Goal: Task Accomplishment & Management: Complete application form

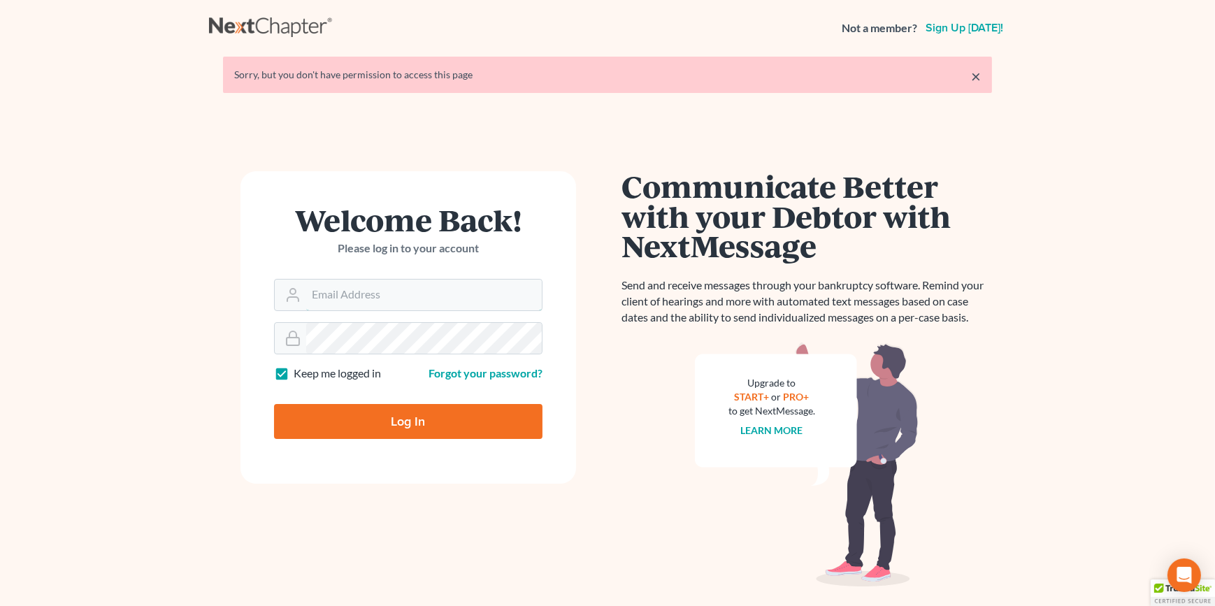
type input "[EMAIL_ADDRESS][DOMAIN_NAME]"
click at [375, 420] on input "Log In" at bounding box center [408, 421] width 268 height 35
type input "Thinking..."
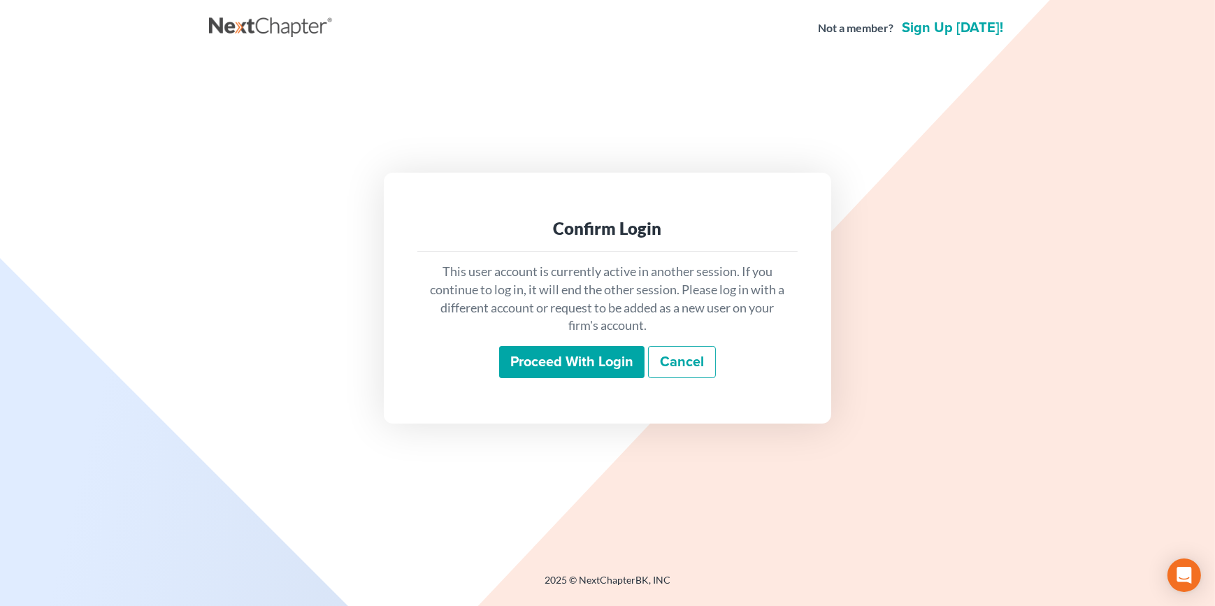
click at [494, 366] on div "Proceed with login Cancel" at bounding box center [608, 362] width 358 height 33
click at [535, 365] on input "Proceed with login" at bounding box center [571, 362] width 145 height 32
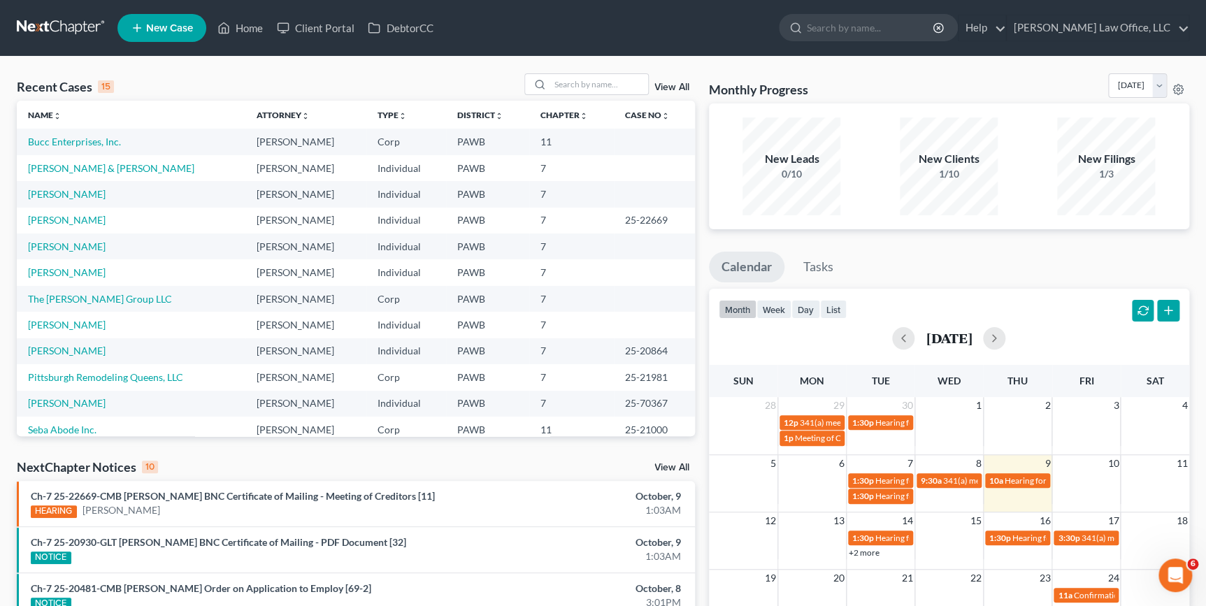
click at [186, 23] on span "New Case" at bounding box center [169, 28] width 47 height 10
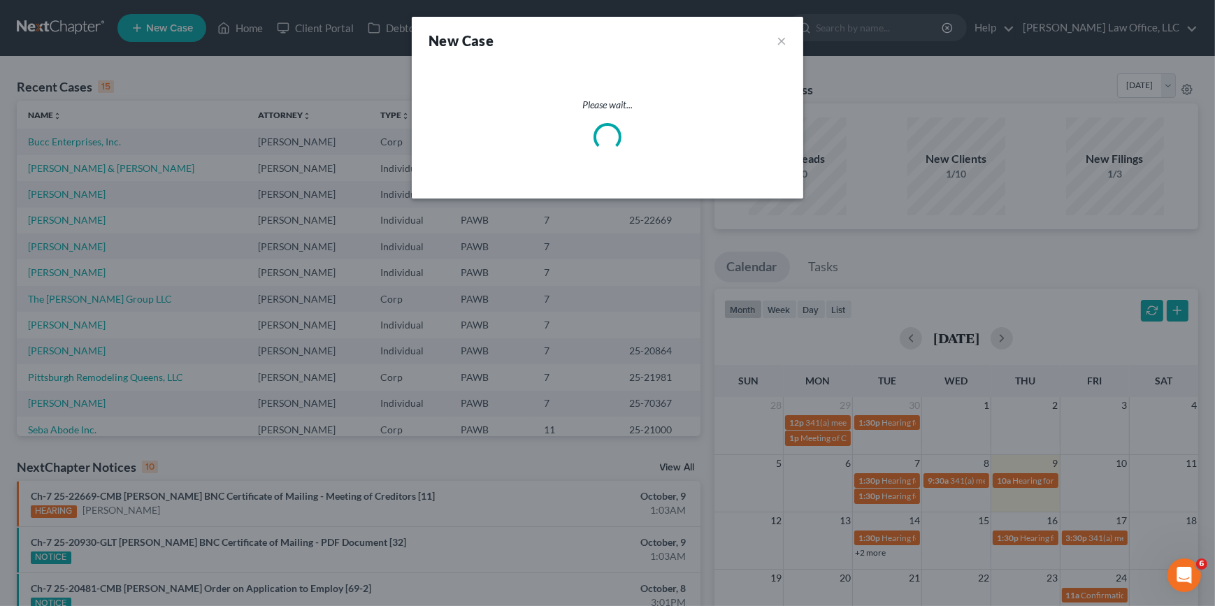
select select "69"
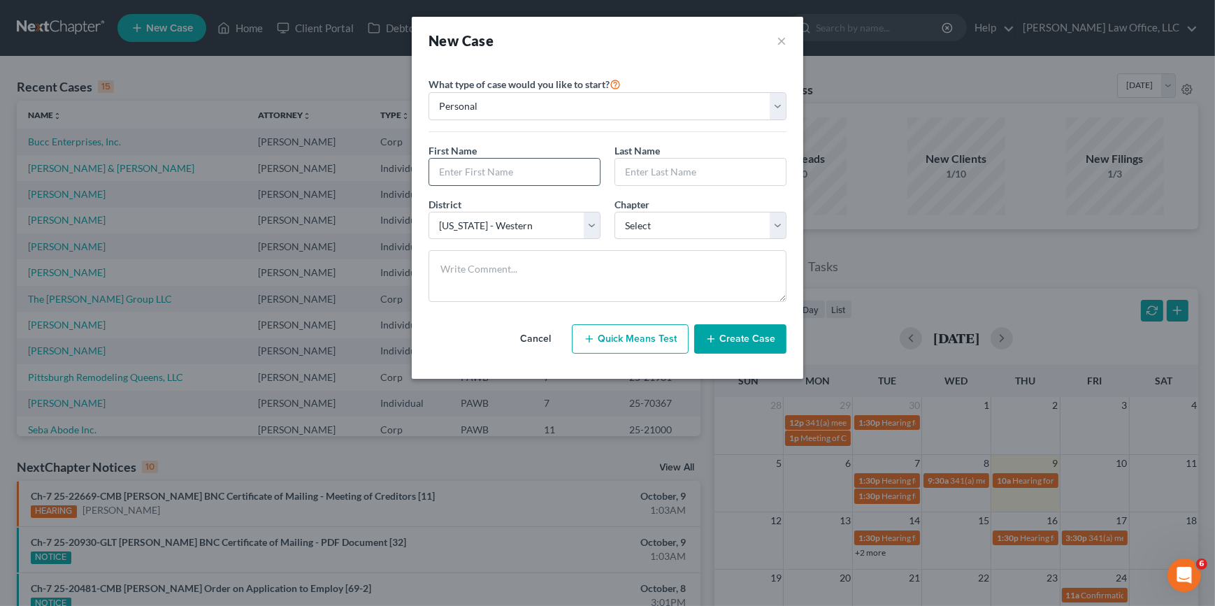
click at [551, 169] on input "text" at bounding box center [514, 172] width 171 height 27
type input "[PERSON_NAME]"
type input "Rand"
click at [717, 224] on select "Select 7 11 12 13" at bounding box center [701, 226] width 172 height 28
select select "0"
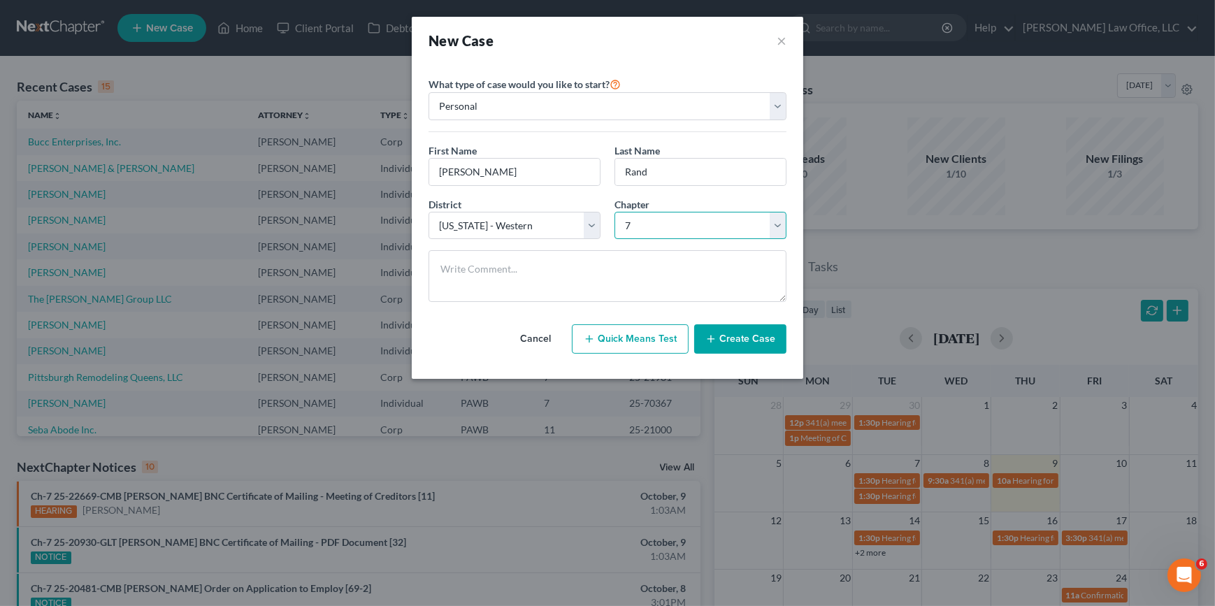
click at [615, 212] on select "Select 7 11 12 13" at bounding box center [701, 226] width 172 height 28
click at [717, 339] on icon "button" at bounding box center [710, 339] width 11 height 11
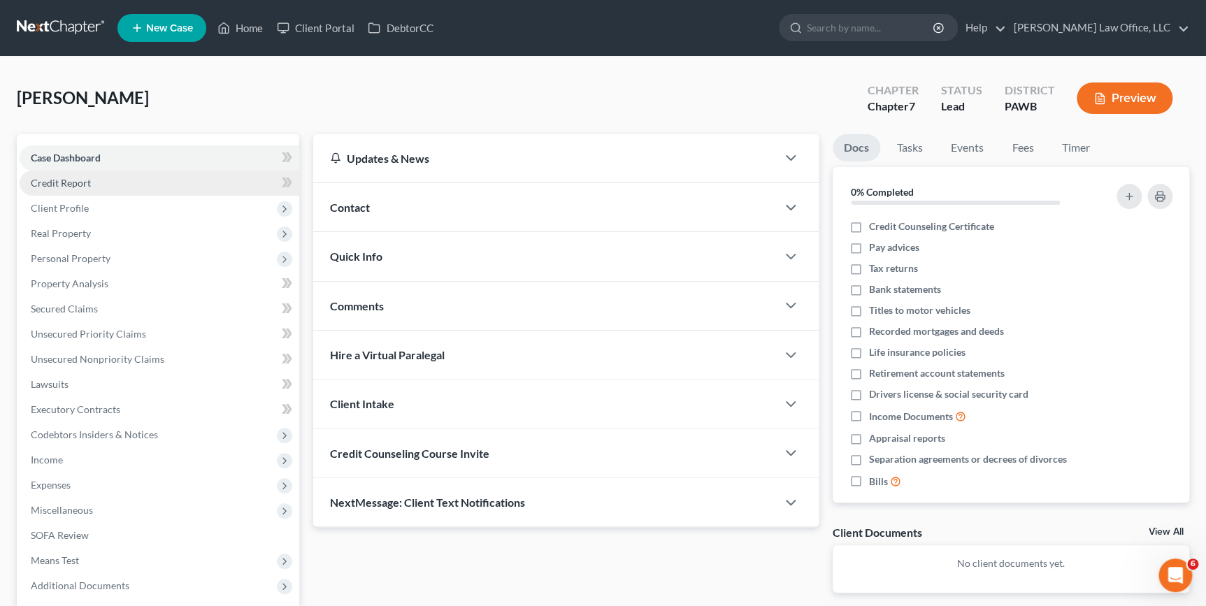
click at [111, 182] on link "Credit Report" at bounding box center [160, 183] width 280 height 25
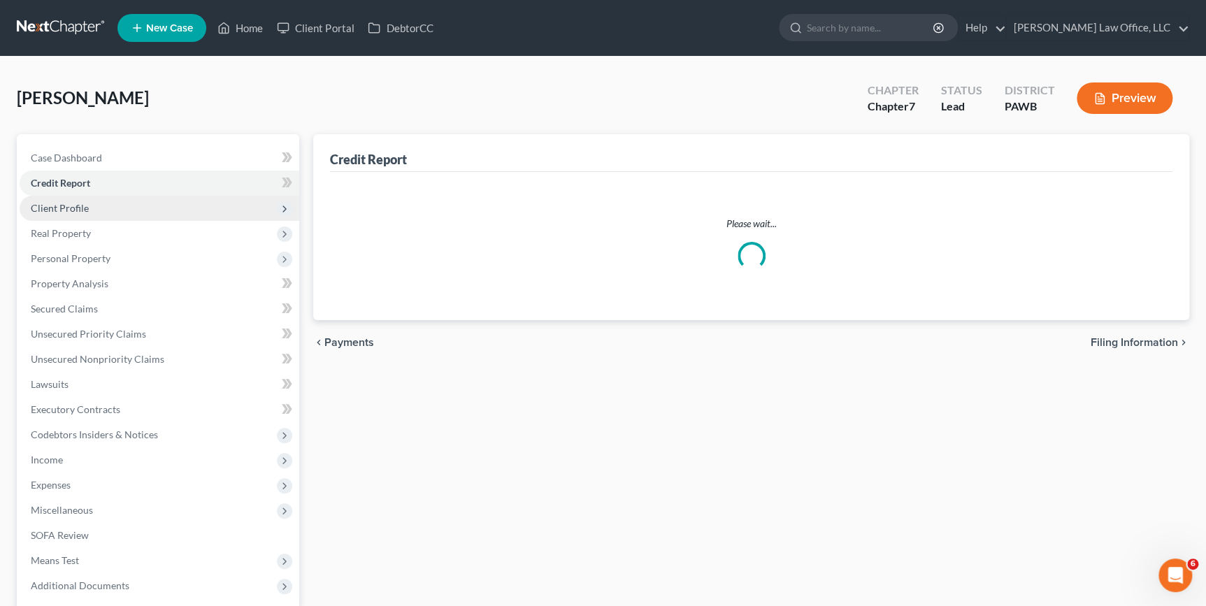
click at [109, 208] on span "Client Profile" at bounding box center [160, 208] width 280 height 25
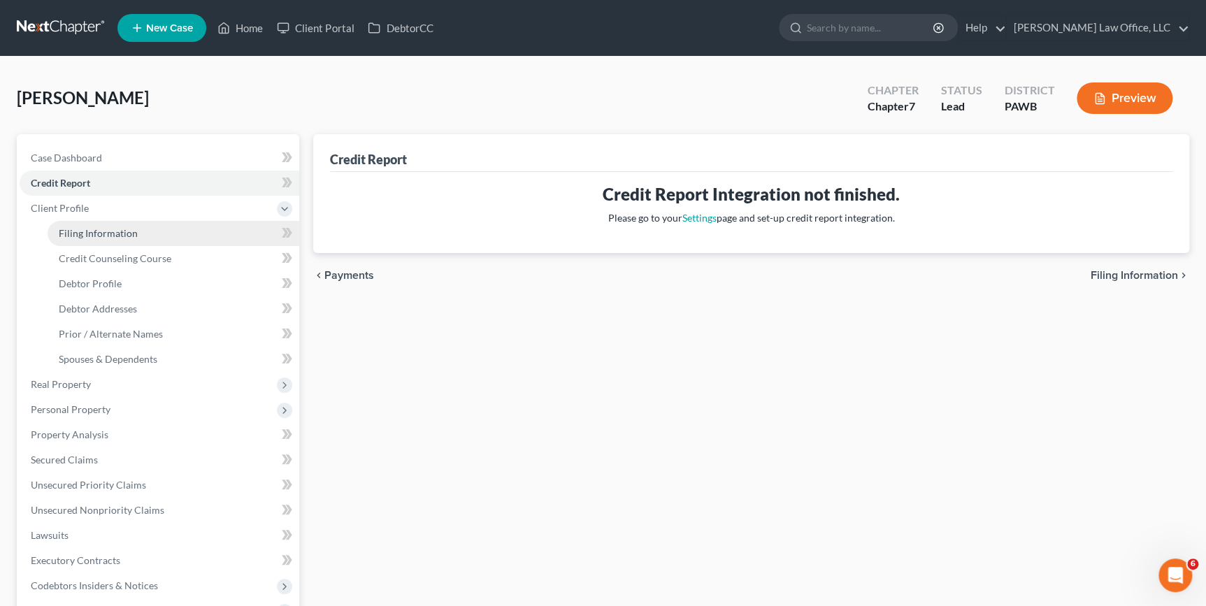
click at [164, 236] on link "Filing Information" at bounding box center [174, 233] width 252 height 25
select select "1"
select select "0"
select select "69"
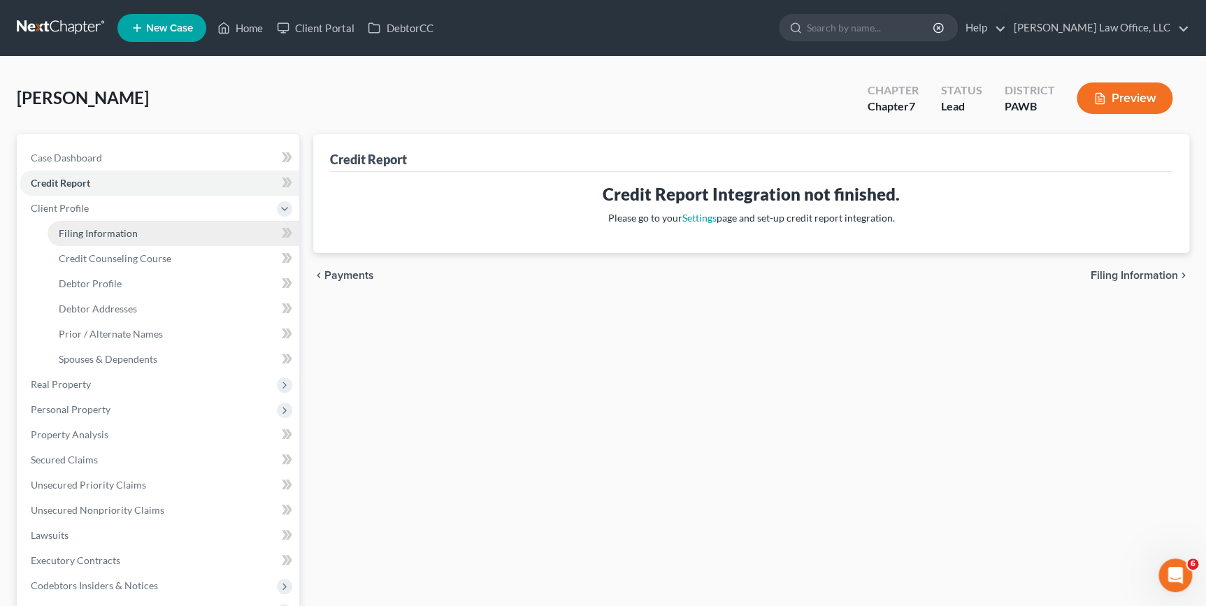
select select "0"
select select "39"
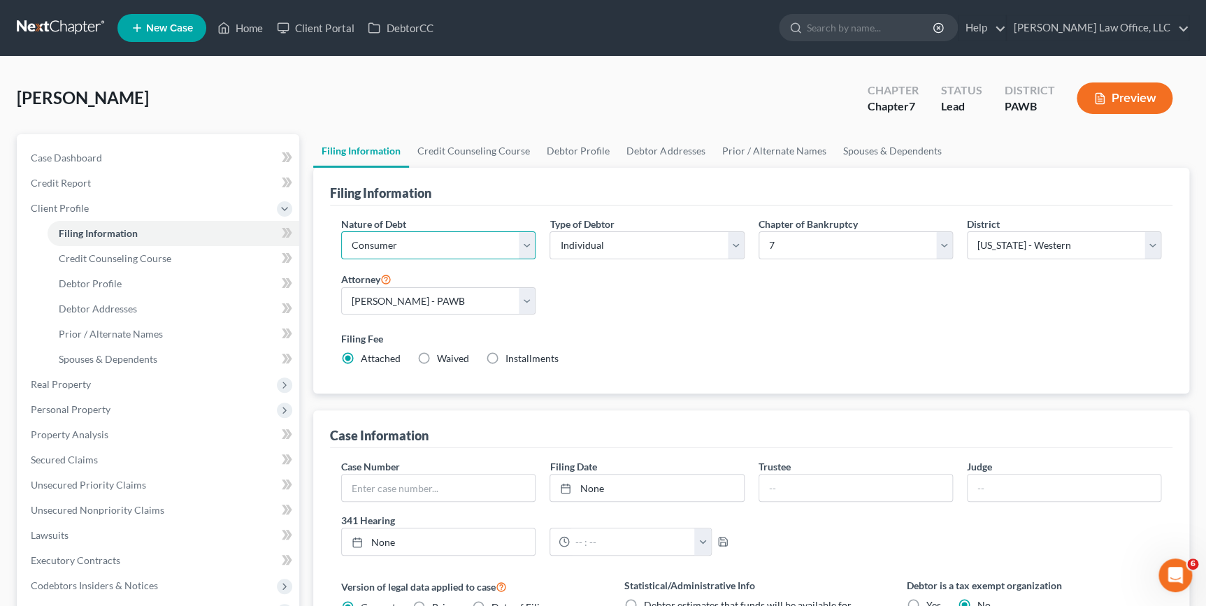
click at [419, 245] on select "Select Business Consumer Other" at bounding box center [438, 245] width 194 height 28
select select "0"
click at [341, 231] on select "Select Business Consumer Other" at bounding box center [438, 245] width 194 height 28
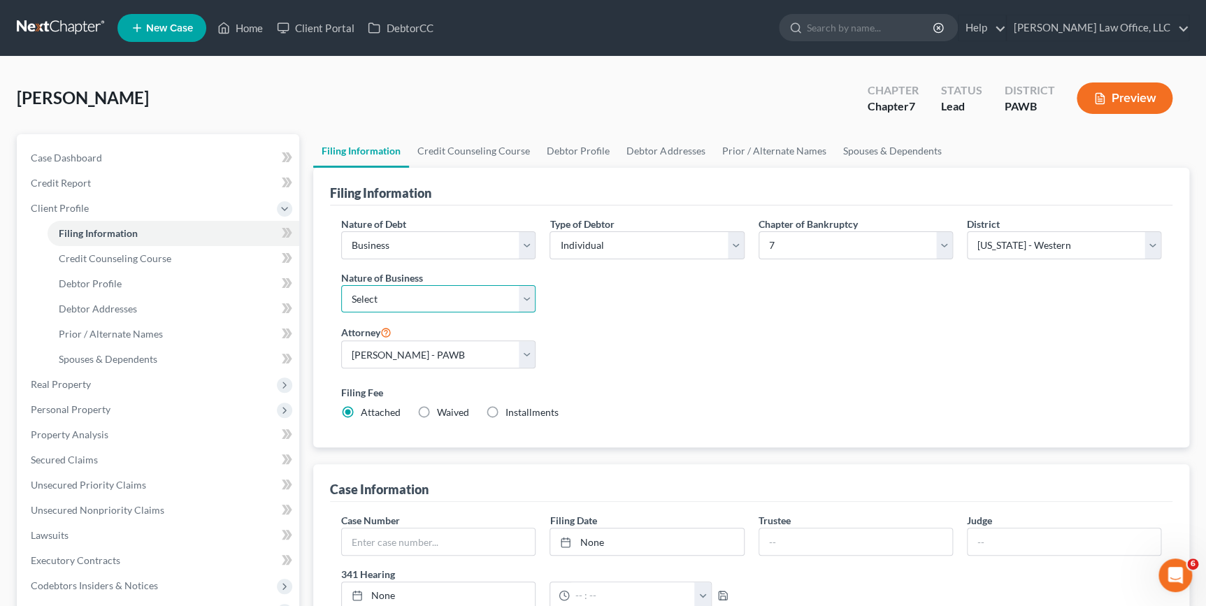
click at [398, 294] on select "Select Clearing Bank Commodity Broker Health Care Business Other Railroad Singl…" at bounding box center [438, 299] width 194 height 28
select select "3"
click at [341, 285] on select "Select Clearing Bank Commodity Broker Health Care Business Other Railroad Singl…" at bounding box center [438, 299] width 194 height 28
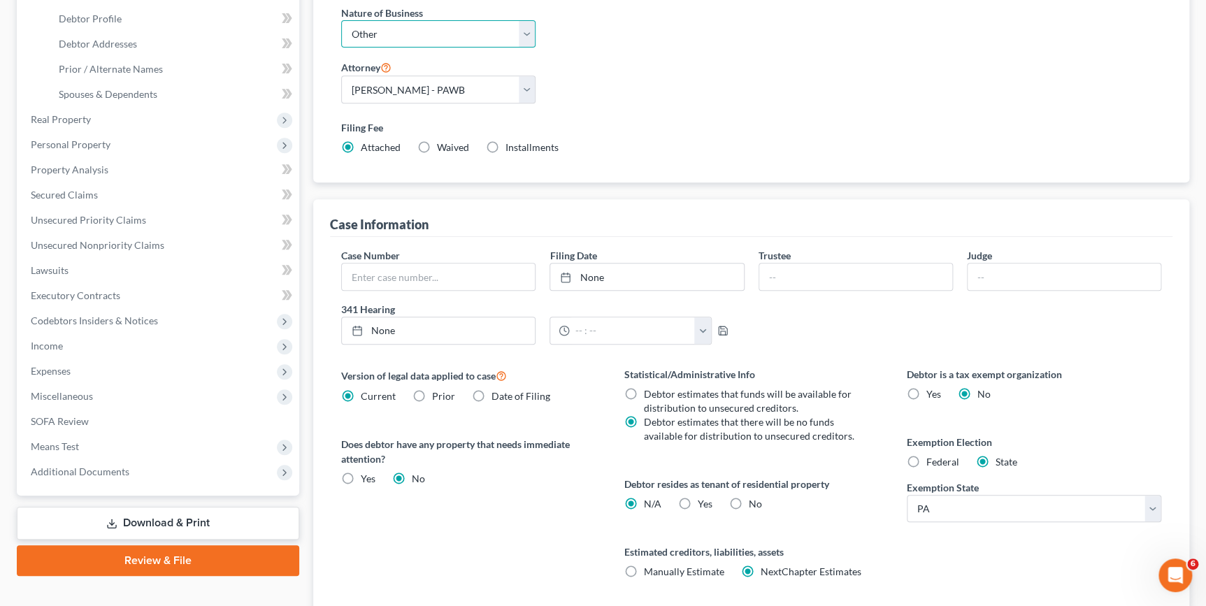
scroll to position [366, 0]
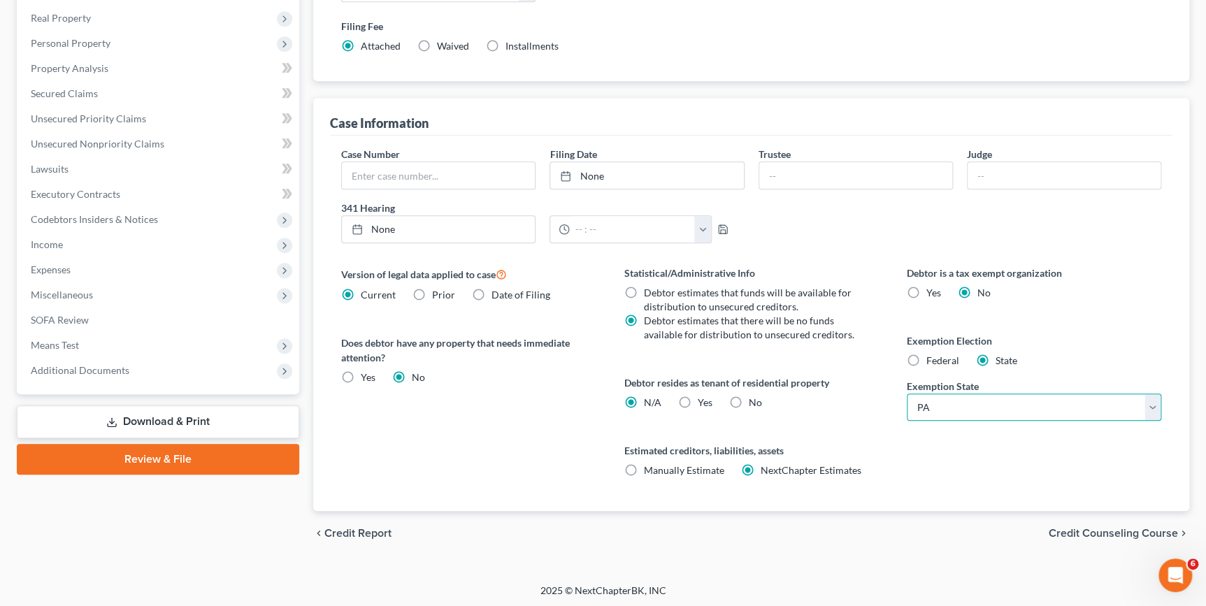
click at [960, 407] on select "State [US_STATE] AK AR AZ CA CO CT DE DC [GEOGRAPHIC_DATA] [GEOGRAPHIC_DATA] GU…" at bounding box center [1034, 408] width 255 height 28
click at [1126, 531] on span "Credit Counseling Course" at bounding box center [1113, 533] width 129 height 11
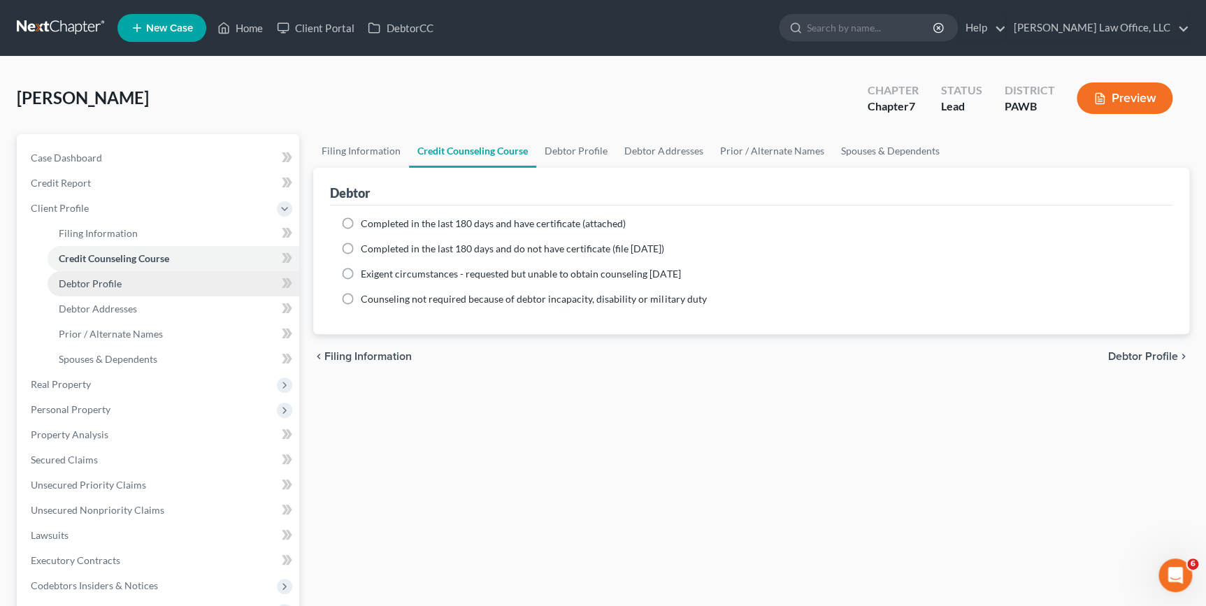
click at [96, 282] on span "Debtor Profile" at bounding box center [90, 284] width 63 height 12
select select "0"
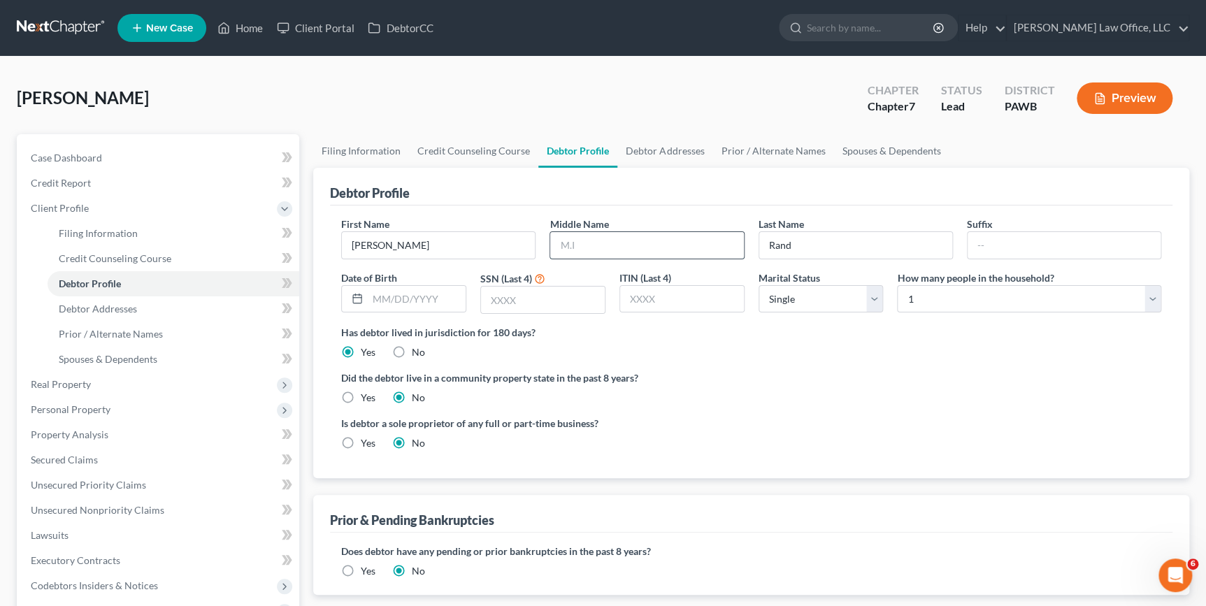
click at [666, 246] on input "text" at bounding box center [646, 245] width 193 height 27
drag, startPoint x: 652, startPoint y: 238, endPoint x: 660, endPoint y: 238, distance: 7.7
click at [654, 239] on input "text" at bounding box center [646, 245] width 193 height 27
type input "L."
type input "Jr."
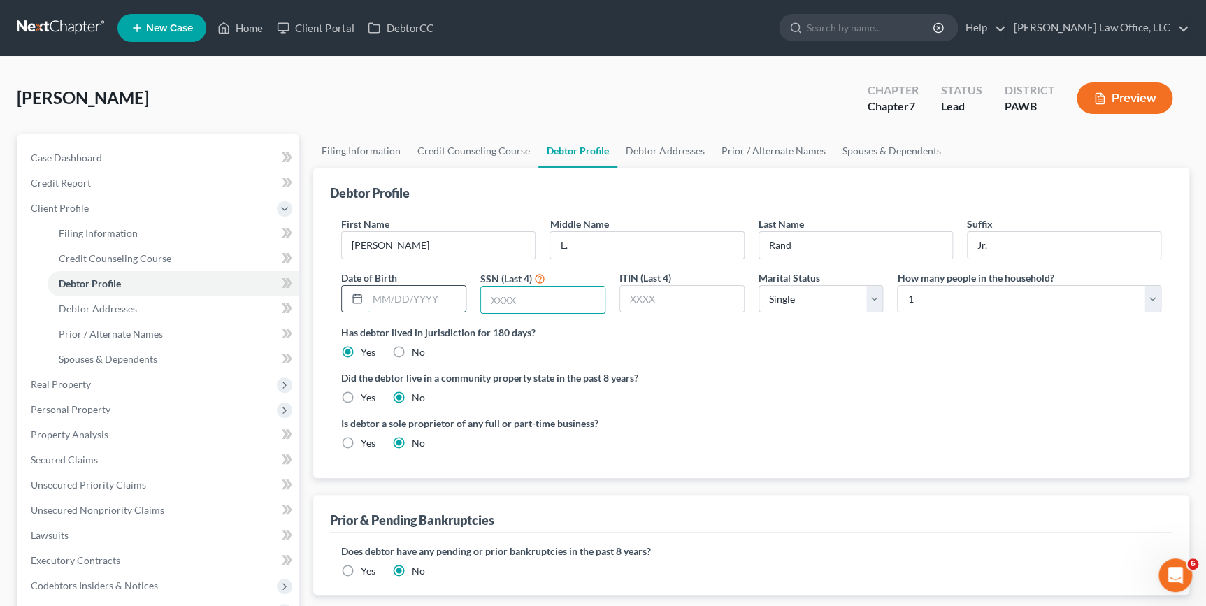
click at [373, 295] on input "text" at bounding box center [417, 299] width 98 height 27
type input "[DATE]"
click at [778, 300] on select "Select Single Married Separated Divorced Widowed" at bounding box center [821, 299] width 125 height 28
select select "1"
click at [759, 285] on select "Select Single Married Separated Divorced Widowed" at bounding box center [821, 299] width 125 height 28
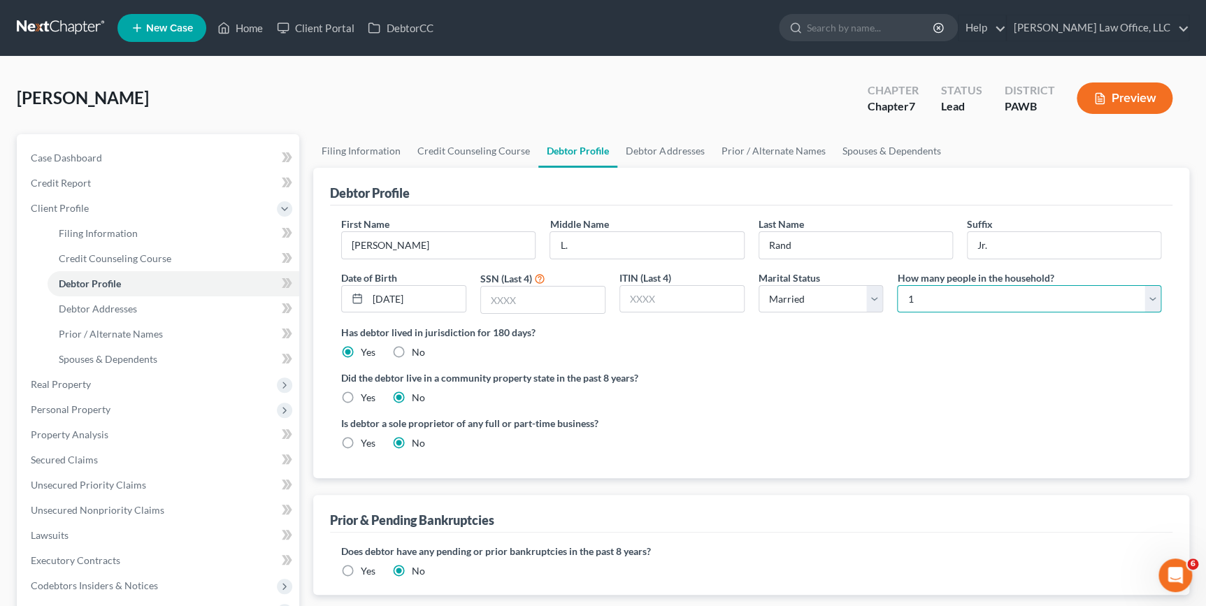
click at [980, 303] on select "Select 1 2 3 4 5 6 7 8 9 10 11 12 13 14 15 16 17 18 19 20" at bounding box center [1029, 299] width 264 height 28
select select "1"
click at [897, 285] on select "Select 1 2 3 4 5 6 7 8 9 10 11 12 13 14 15 16 17 18 19 20" at bounding box center [1029, 299] width 264 height 28
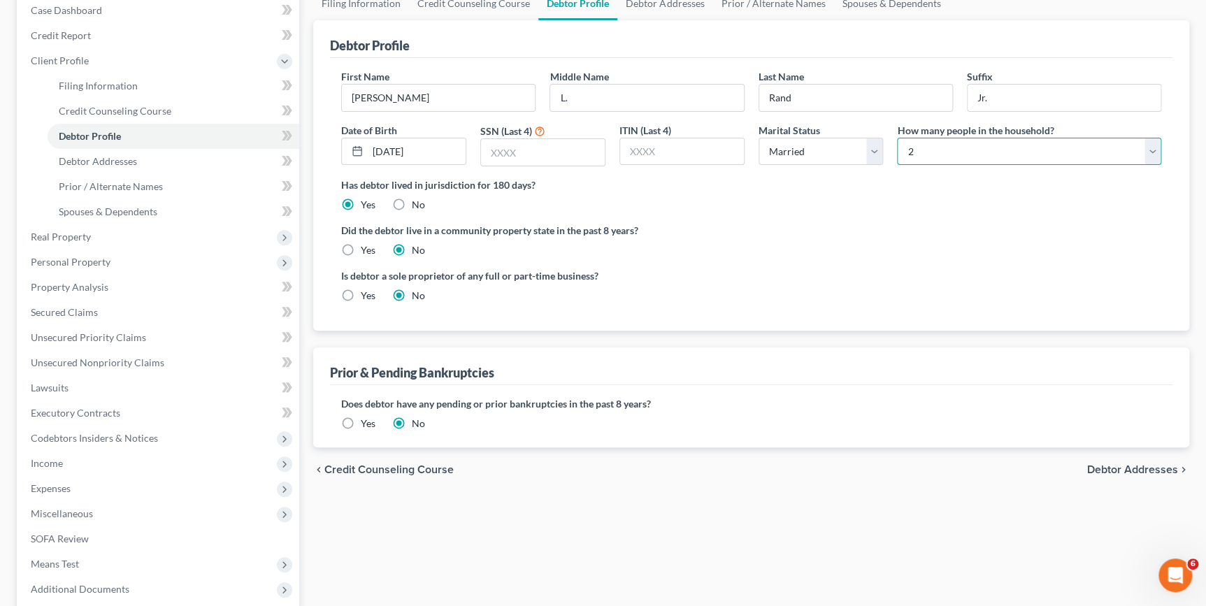
scroll to position [254, 0]
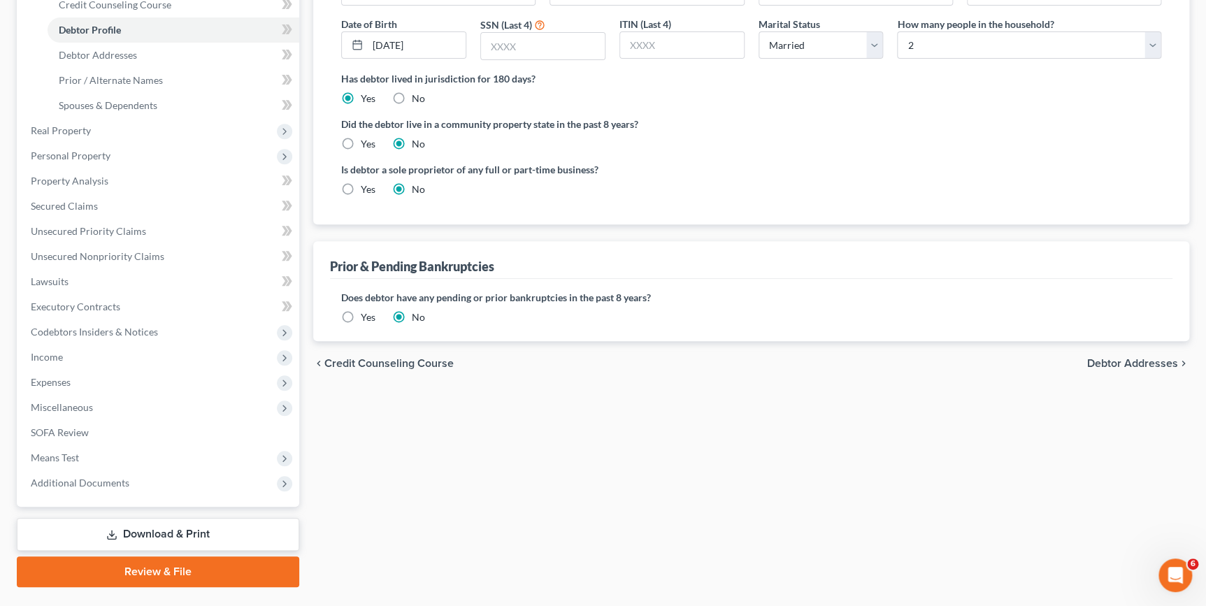
click at [1154, 360] on span "Debtor Addresses" at bounding box center [1132, 363] width 91 height 11
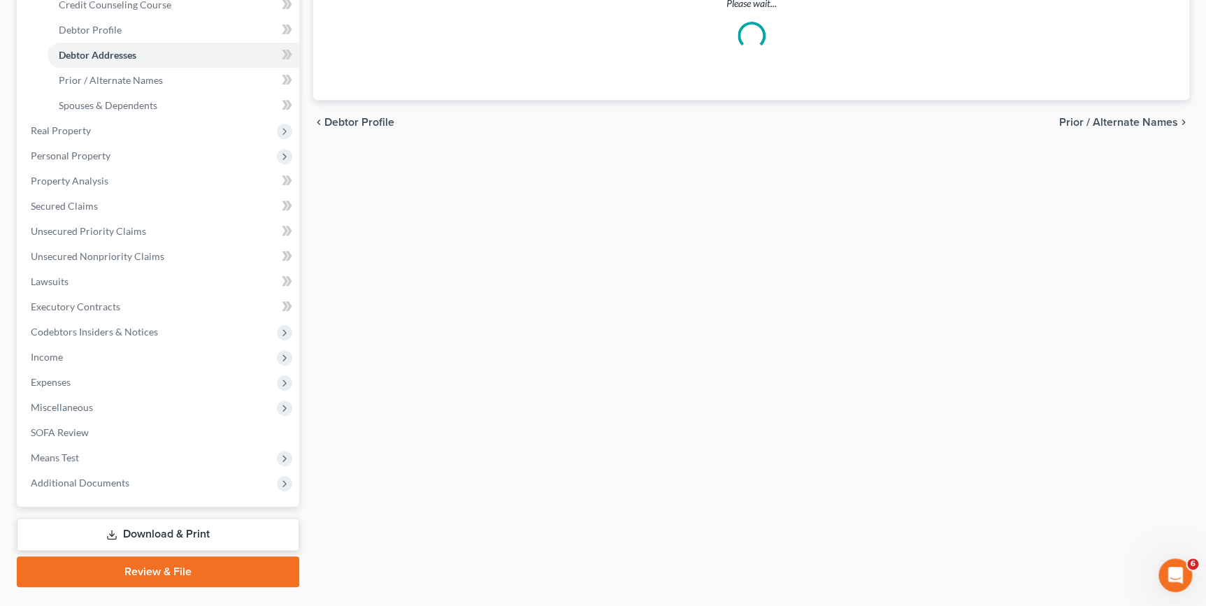
scroll to position [189, 0]
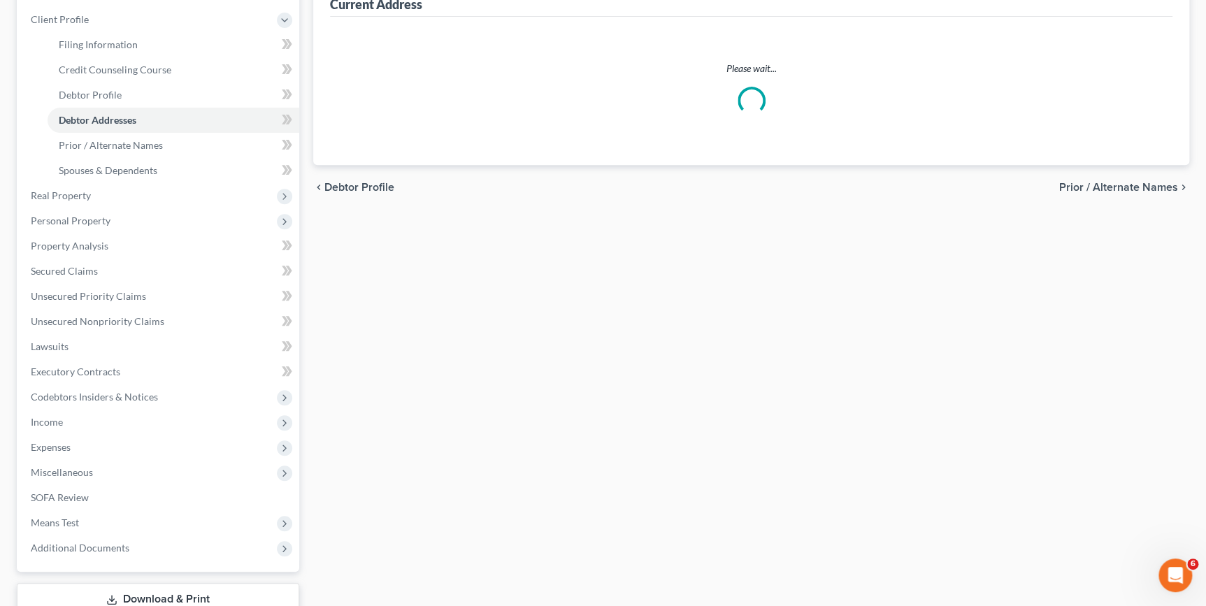
select select "0"
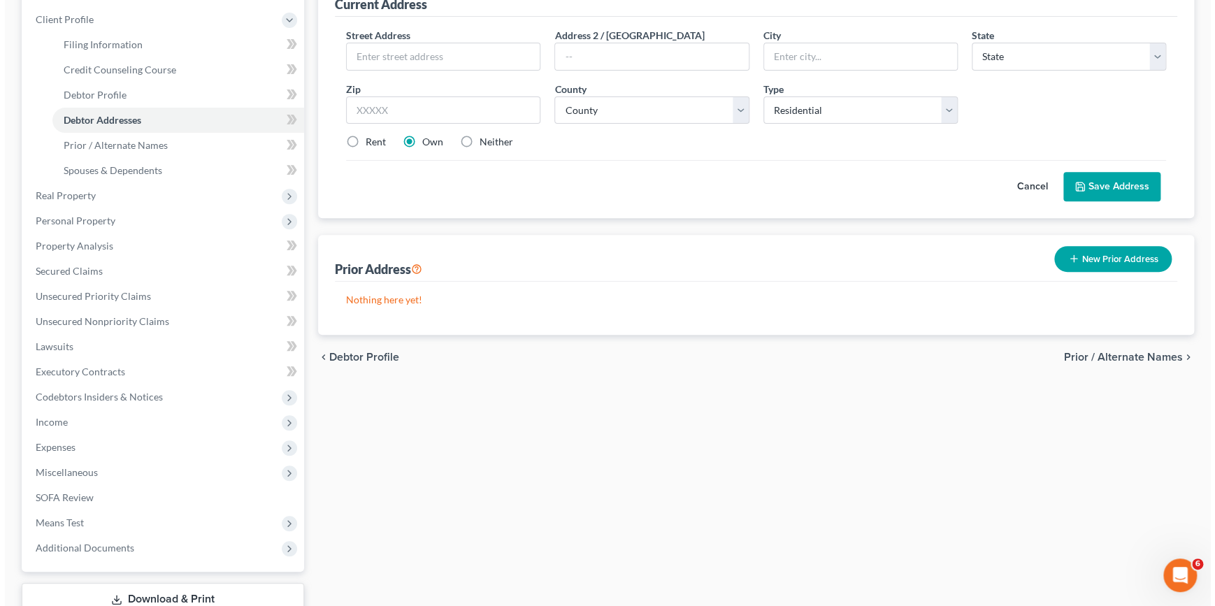
scroll to position [0, 0]
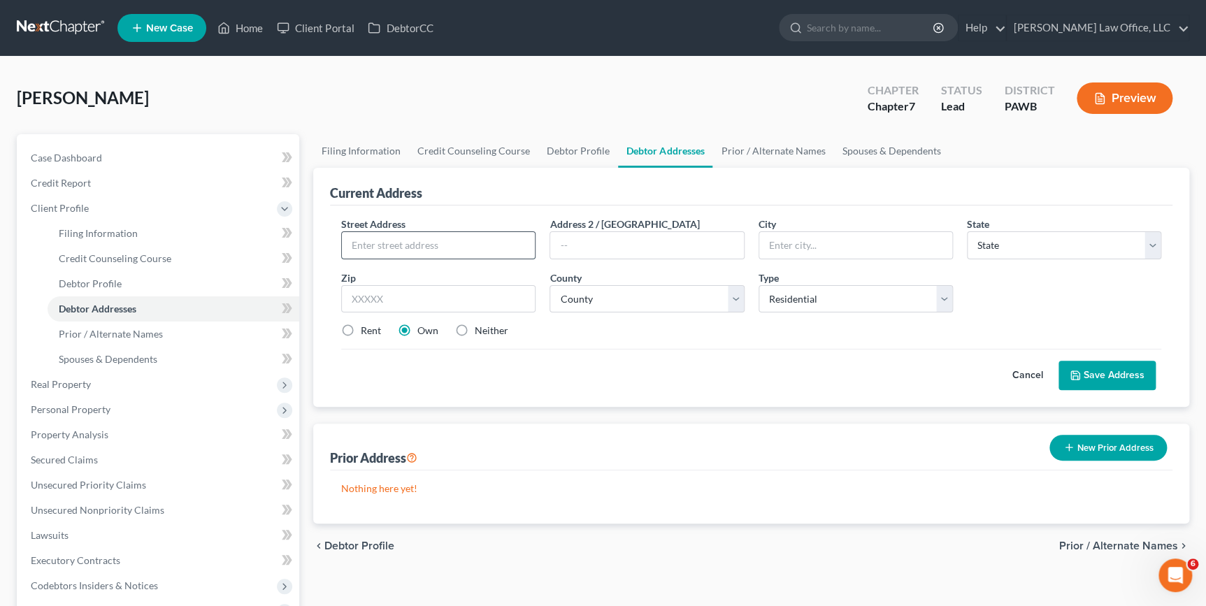
click at [409, 246] on input "text" at bounding box center [438, 245] width 193 height 27
type input "[STREET_ADDRESS]"
type input "16101"
type input "[GEOGRAPHIC_DATA]"
select select "39"
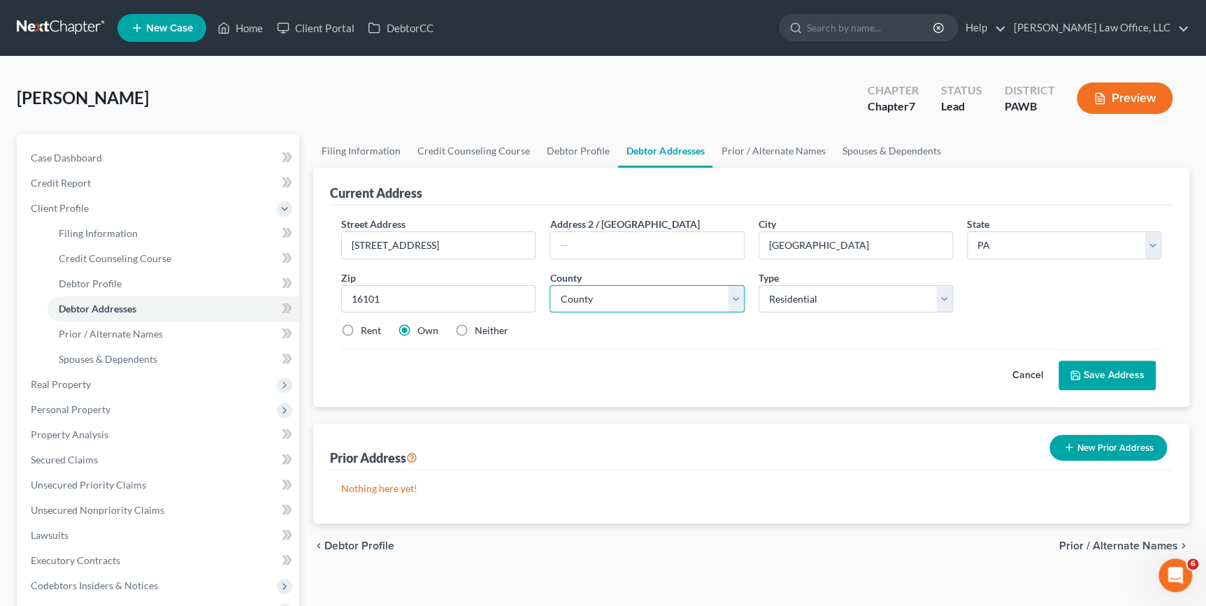
click at [614, 300] on select "County [GEOGRAPHIC_DATA] [GEOGRAPHIC_DATA] [GEOGRAPHIC_DATA] [GEOGRAPHIC_DATA] …" at bounding box center [647, 299] width 194 height 28
select select "36"
click at [550, 285] on select "County [GEOGRAPHIC_DATA] [GEOGRAPHIC_DATA] [GEOGRAPHIC_DATA] [GEOGRAPHIC_DATA] …" at bounding box center [647, 299] width 194 height 28
click at [1131, 375] on button "Save Address" at bounding box center [1107, 375] width 97 height 29
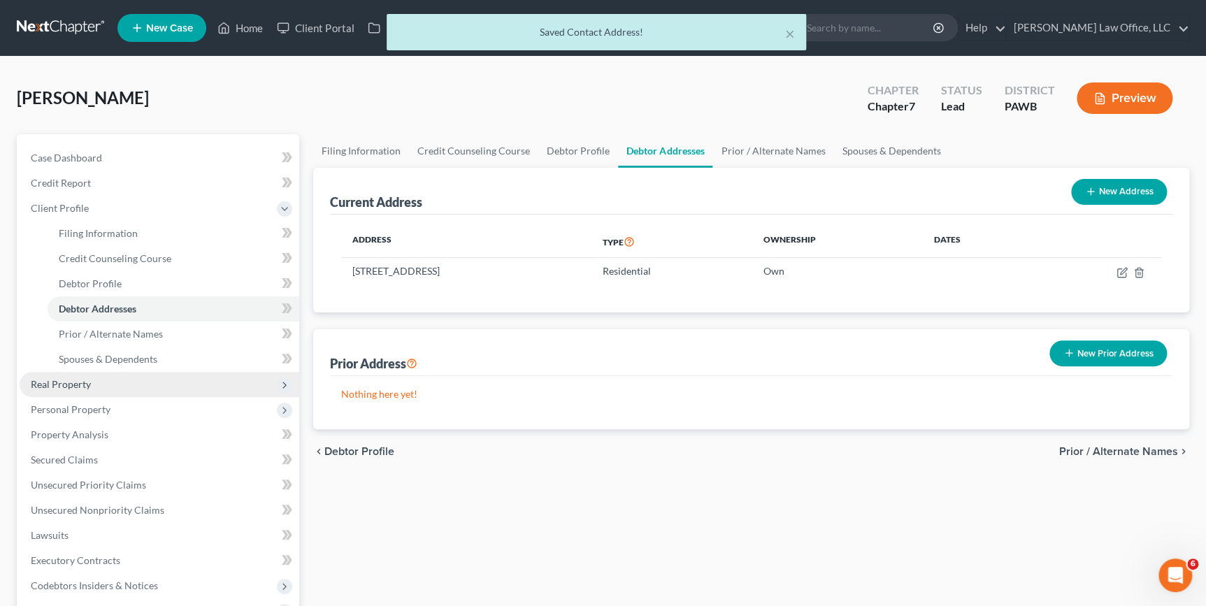
click at [83, 384] on span "Real Property" at bounding box center [61, 384] width 60 height 12
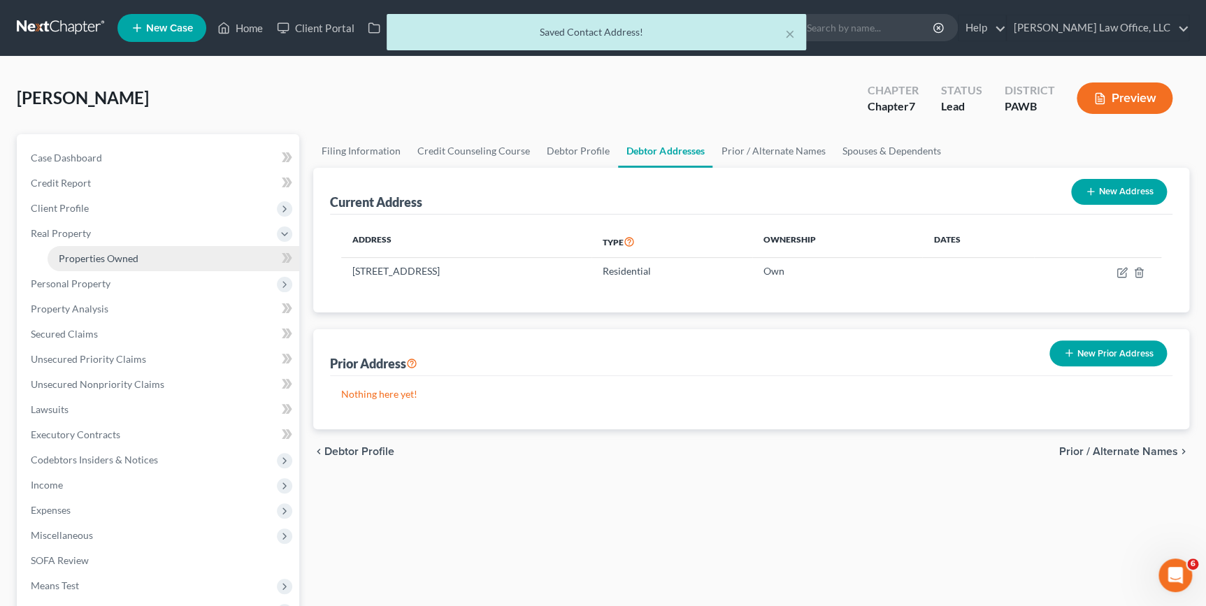
click at [116, 261] on span "Properties Owned" at bounding box center [99, 258] width 80 height 12
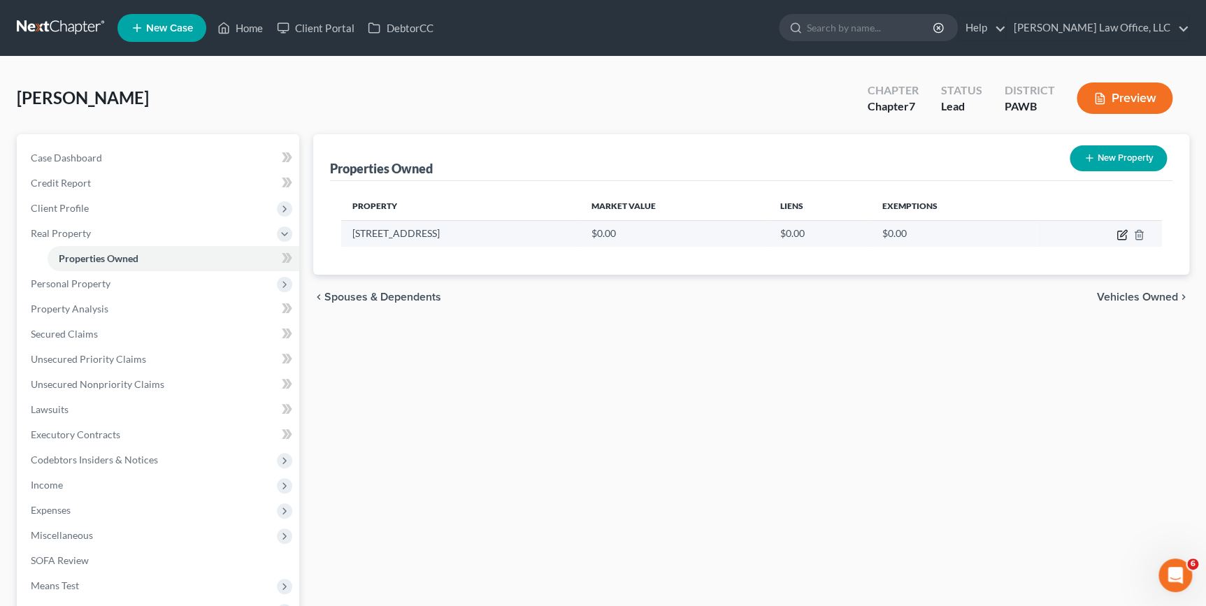
click at [1119, 231] on icon "button" at bounding box center [1122, 234] width 11 height 11
select select "39"
select select "36"
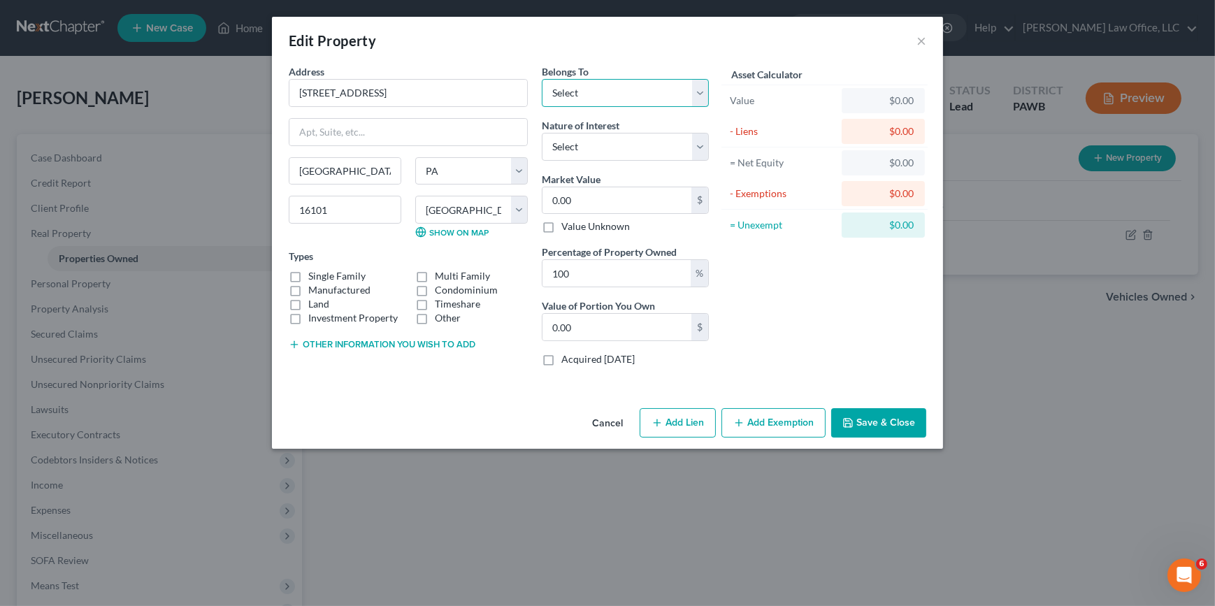
click at [656, 93] on select "Select Debtor 1 Only Debtor 2 Only Debtor 1 And Debtor 2 Only At Least One Of T…" at bounding box center [625, 93] width 167 height 28
select select "3"
click at [542, 79] on select "Select Debtor 1 Only Debtor 2 Only Debtor 1 And Debtor 2 Only At Least One Of T…" at bounding box center [625, 93] width 167 height 28
click at [759, 431] on button "Add Exemption" at bounding box center [774, 422] width 104 height 29
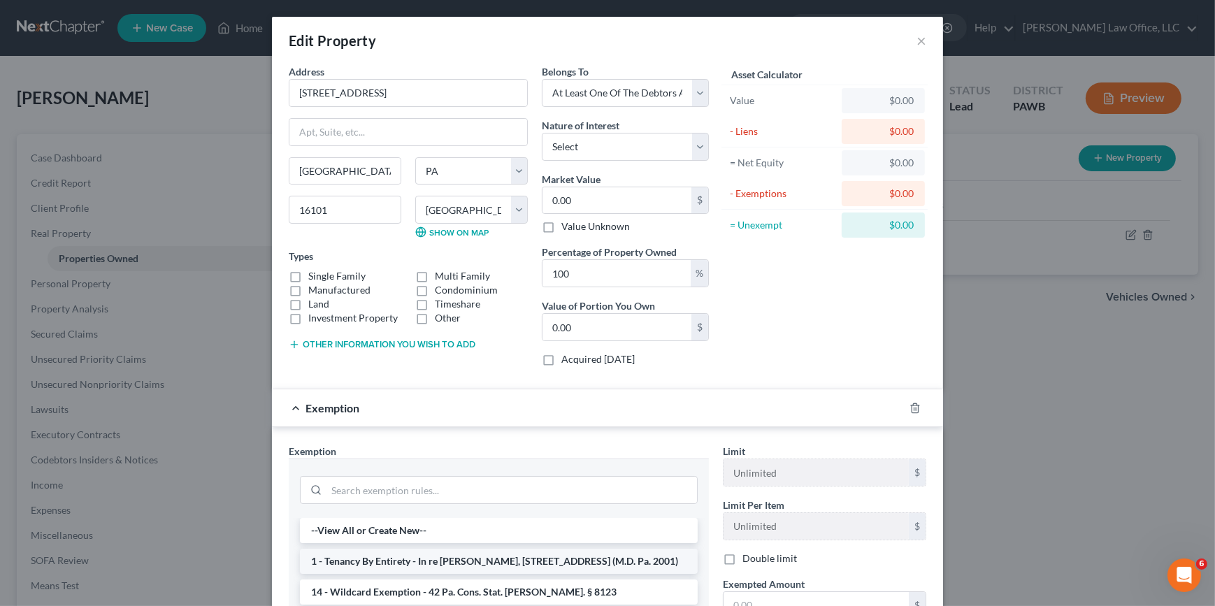
click at [552, 559] on li "1 - Tenancy By Entirety - In re [PERSON_NAME], [STREET_ADDRESS] (M.D. Pa. 2001)" at bounding box center [499, 561] width 398 height 25
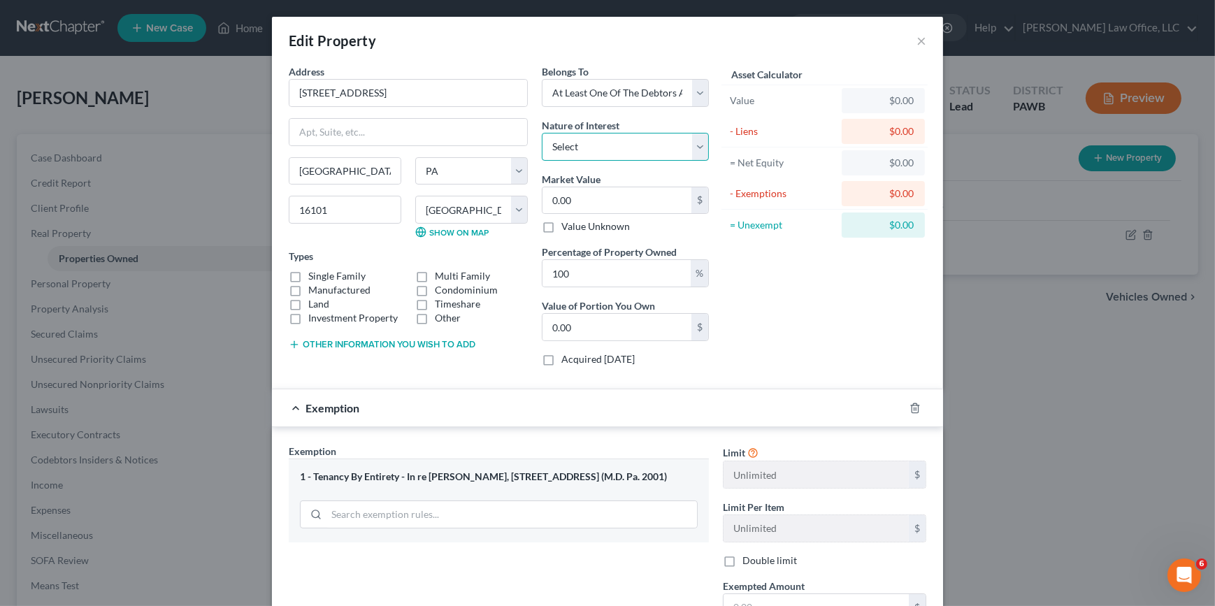
click at [665, 153] on select "Select Fee Simple Joint Tenant Life Estate Equitable Interest Future Interest T…" at bounding box center [625, 147] width 167 height 28
select select "5"
click at [542, 133] on select "Select Fee Simple Joint Tenant Life Estate Equitable Interest Future Interest T…" at bounding box center [625, 147] width 167 height 28
click at [589, 201] on input "0.00" at bounding box center [617, 200] width 149 height 27
type input "1"
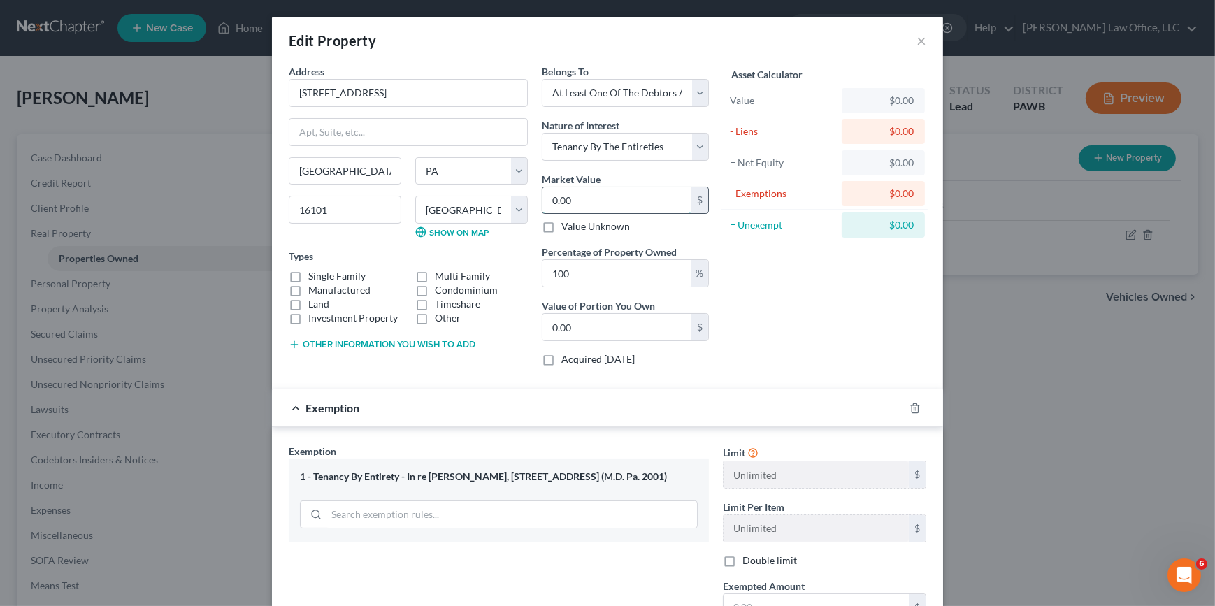
type input "1.00"
type input "15"
type input "15.00"
type input "150"
type input "150.00"
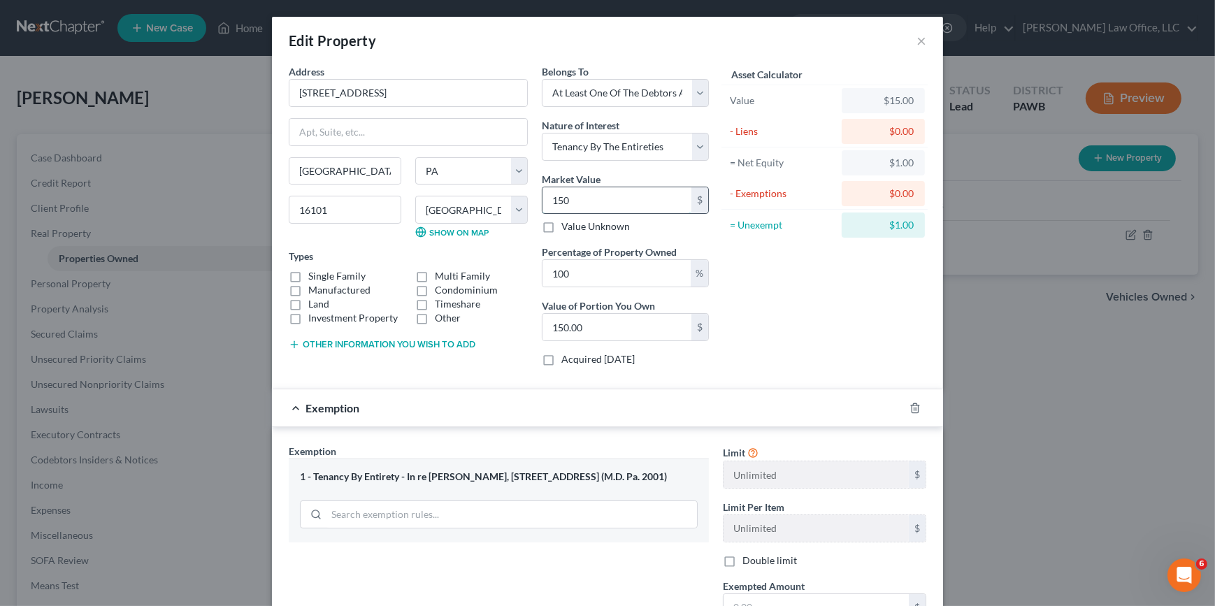
type input "1500"
type input "1,500.00"
type input "1,5000"
type input "15,000.00"
type input "15,0000"
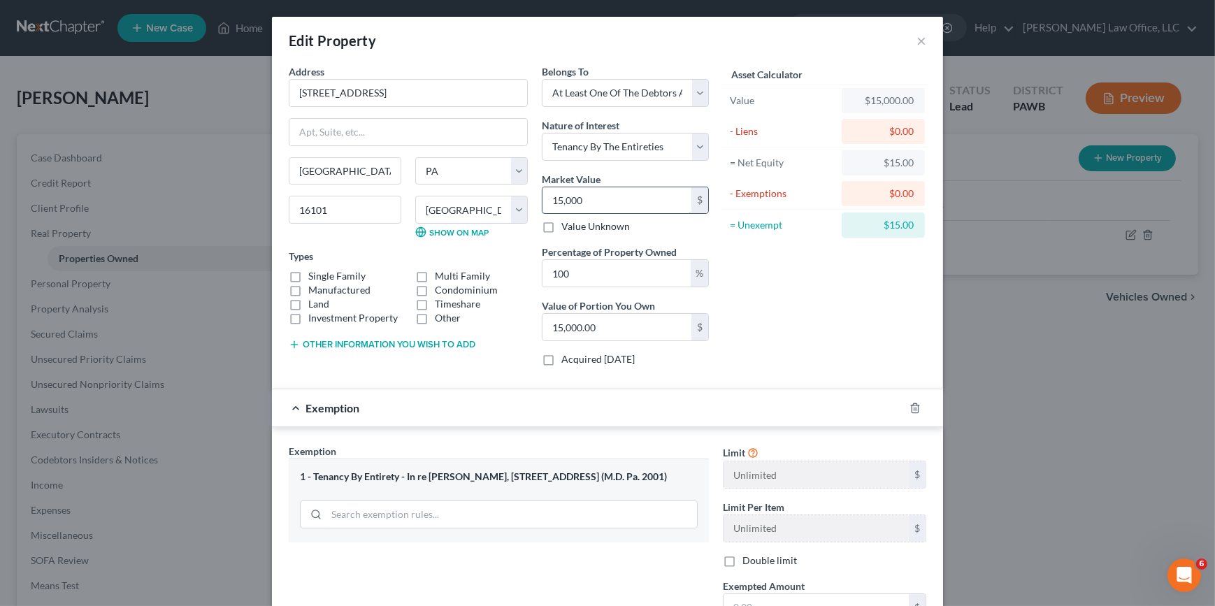
type input "150,000.00"
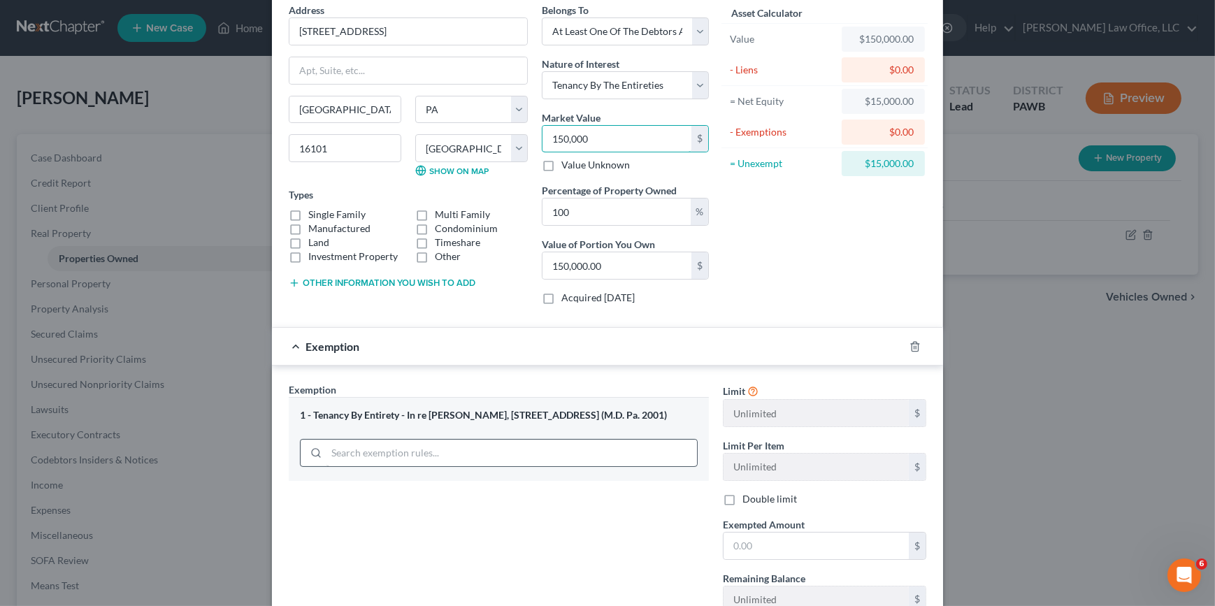
scroll to position [167, 0]
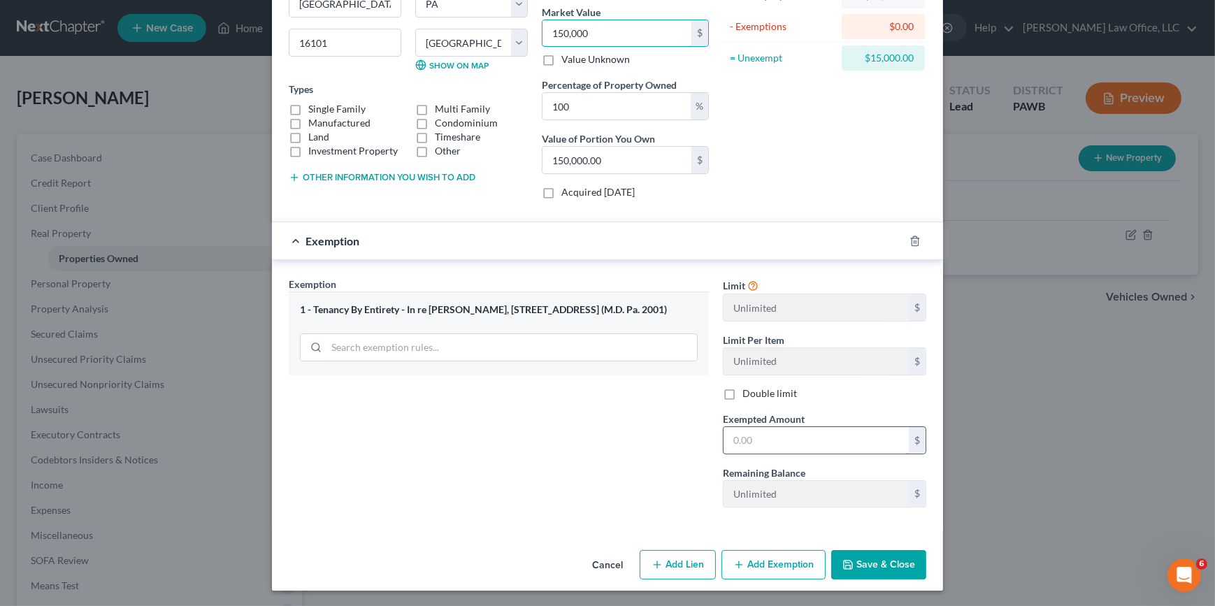
type input "150,000"
drag, startPoint x: 775, startPoint y: 442, endPoint x: 774, endPoint y: 430, distance: 11.9
click at [775, 442] on input "text" at bounding box center [816, 440] width 185 height 27
type input "150,000"
click at [880, 568] on button "Save & Close" at bounding box center [878, 564] width 95 height 29
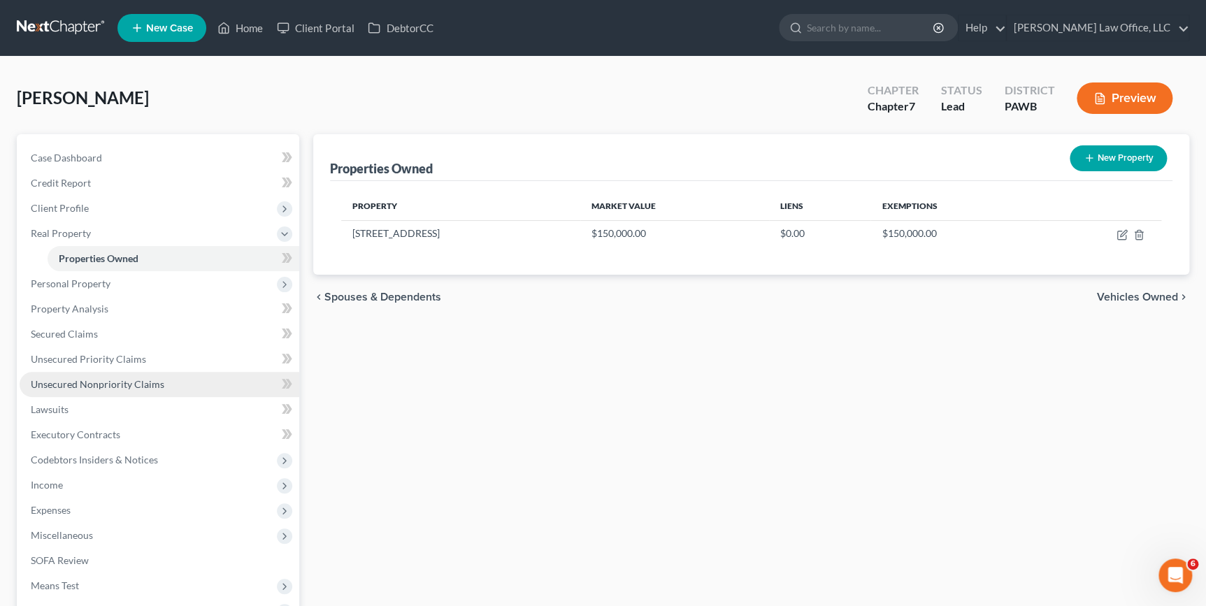
click at [71, 380] on span "Unsecured Nonpriority Claims" at bounding box center [98, 384] width 134 height 12
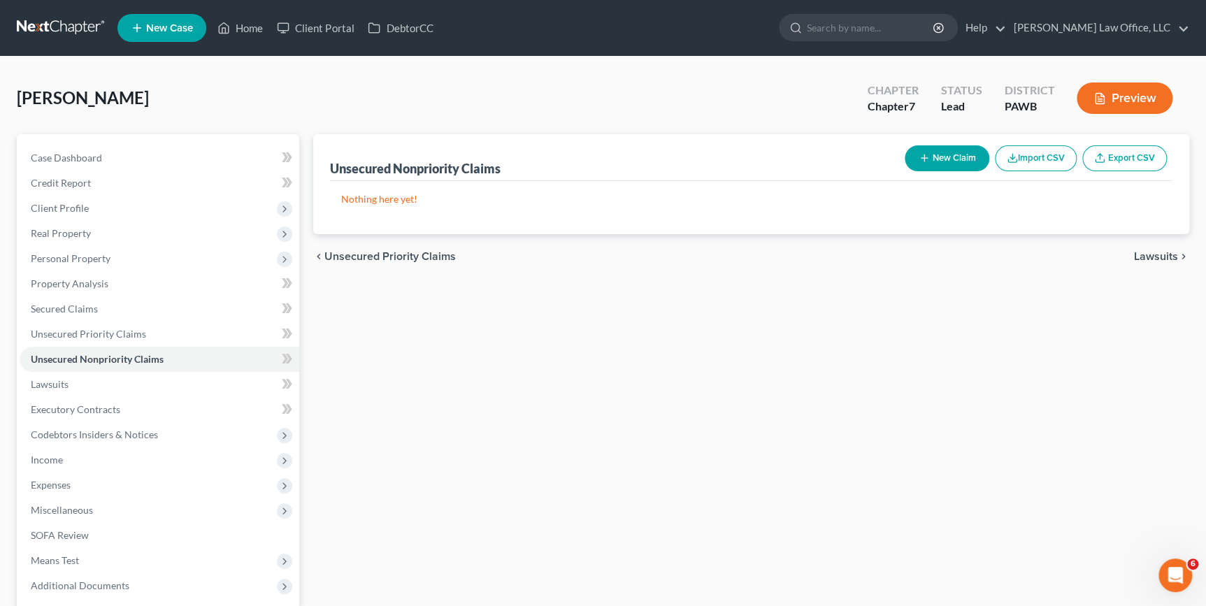
click at [963, 165] on button "New Claim" at bounding box center [947, 158] width 85 height 26
select select "0"
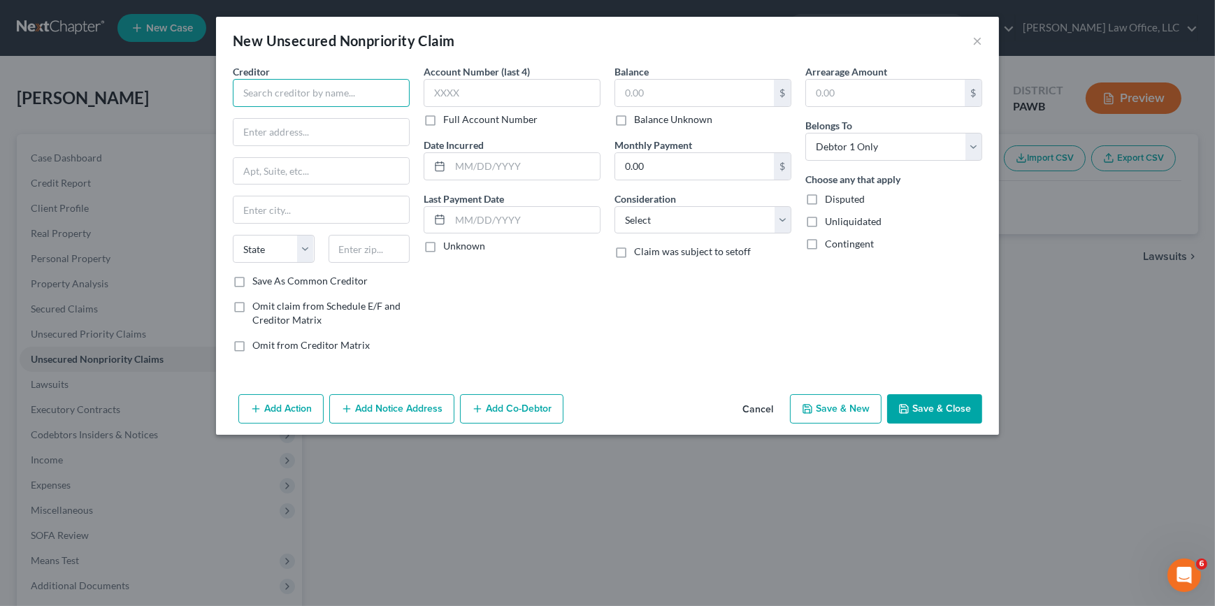
click at [307, 100] on input "text" at bounding box center [321, 93] width 177 height 28
click at [324, 89] on input "text" at bounding box center [321, 93] width 177 height 28
type input "ODK Capital LLC"
click at [327, 119] on input "text" at bounding box center [322, 132] width 176 height 27
type input "[STREET_ADDRESS][PERSON_NAME]"
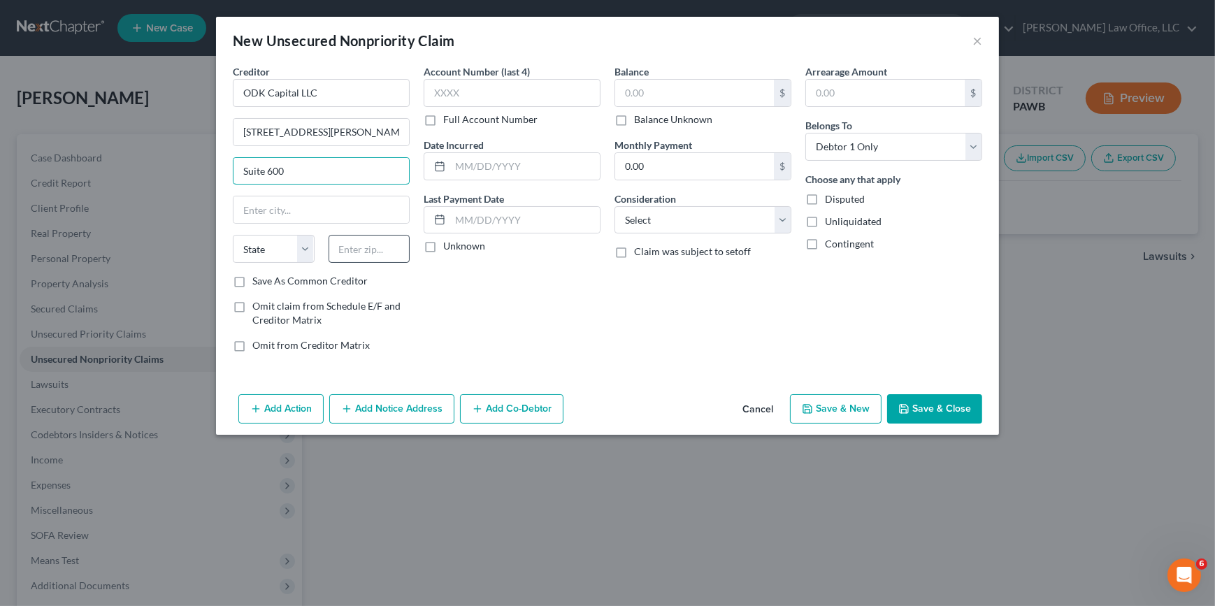
type input "Suite 600"
click at [401, 248] on input "text" at bounding box center [370, 249] width 82 height 28
type input "5"
type input "60604"
click at [343, 281] on label "Save As Common Creditor" at bounding box center [309, 281] width 115 height 14
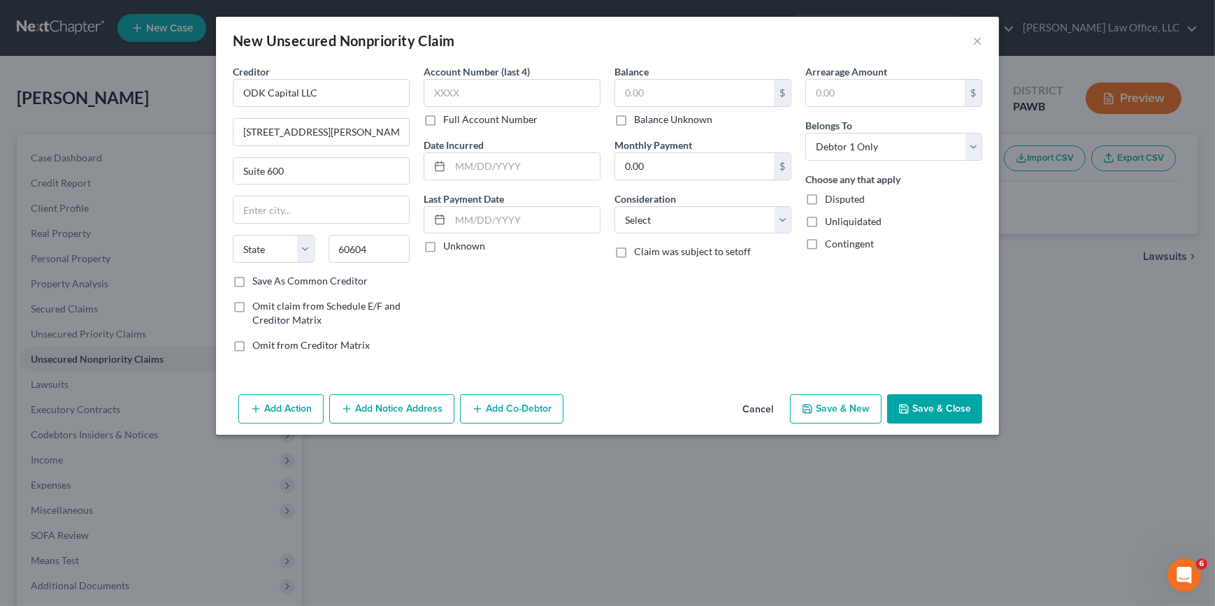
click at [267, 281] on input "Save As Common Creditor" at bounding box center [262, 278] width 9 height 9
checkbox input "true"
type input "[GEOGRAPHIC_DATA]"
select select "14"
click at [646, 117] on label "Balance Unknown" at bounding box center [673, 120] width 78 height 14
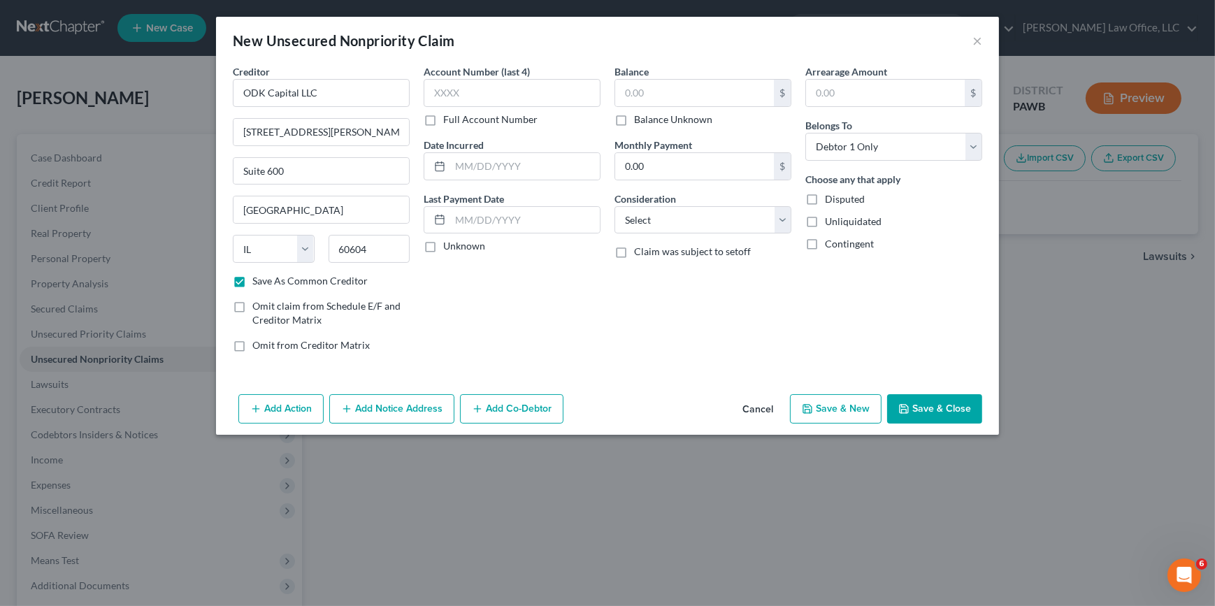
click at [646, 117] on input "Balance Unknown" at bounding box center [644, 117] width 9 height 9
checkbox input "true"
type input "0.00"
click at [854, 203] on span "Disputed" at bounding box center [845, 199] width 40 height 12
click at [840, 201] on input "Disputed" at bounding box center [835, 196] width 9 height 9
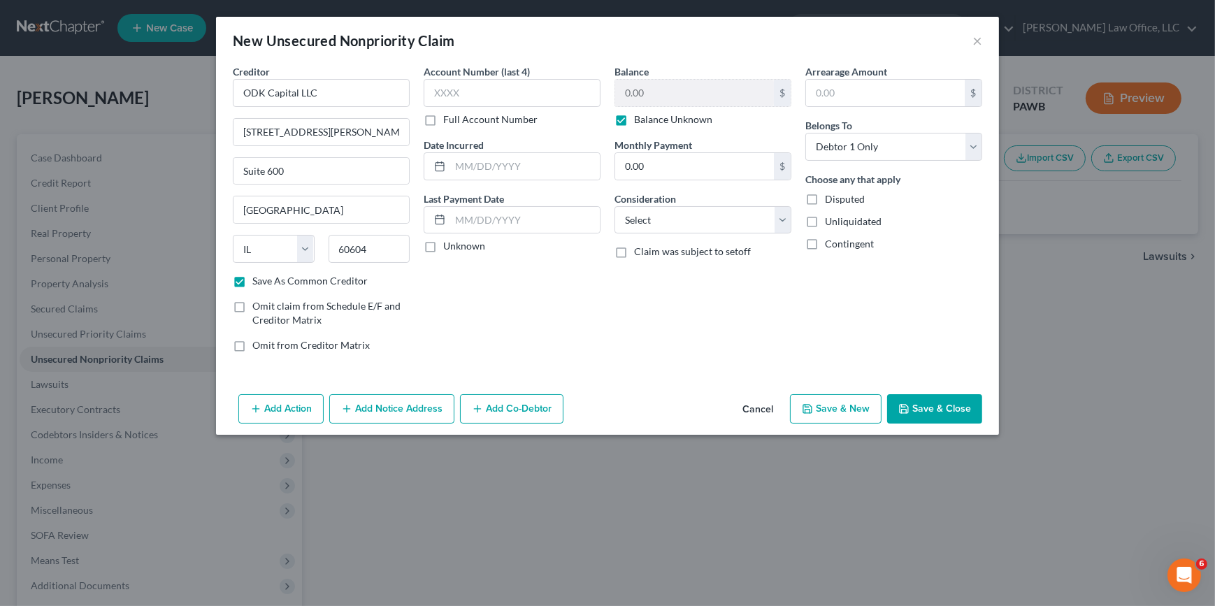
checkbox input "true"
click at [852, 222] on span "Unliquidated" at bounding box center [853, 221] width 57 height 12
click at [840, 222] on input "Unliquidated" at bounding box center [835, 219] width 9 height 9
checkbox input "true"
click at [700, 223] on select "Select Cable / Satellite Services Collection Agency Credit Card Debt Debt Couns…" at bounding box center [703, 220] width 177 height 28
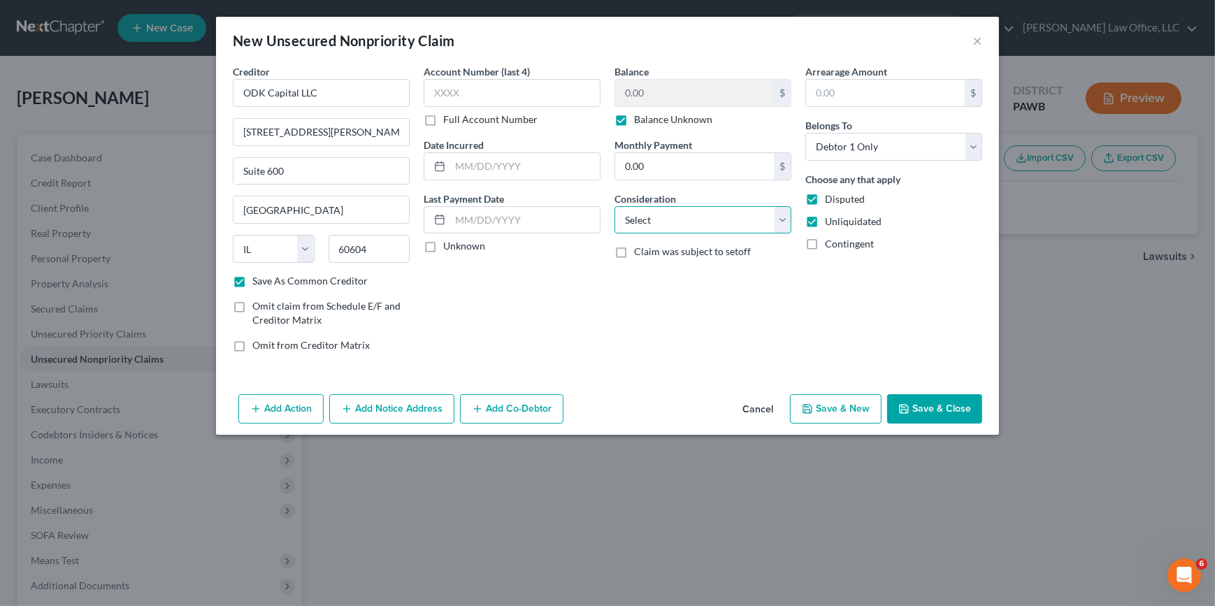
select select "10"
click at [615, 206] on select "Select Cable / Satellite Services Collection Agency Credit Card Debt Debt Couns…" at bounding box center [703, 220] width 177 height 28
click at [414, 408] on button "Add Notice Address" at bounding box center [391, 408] width 125 height 29
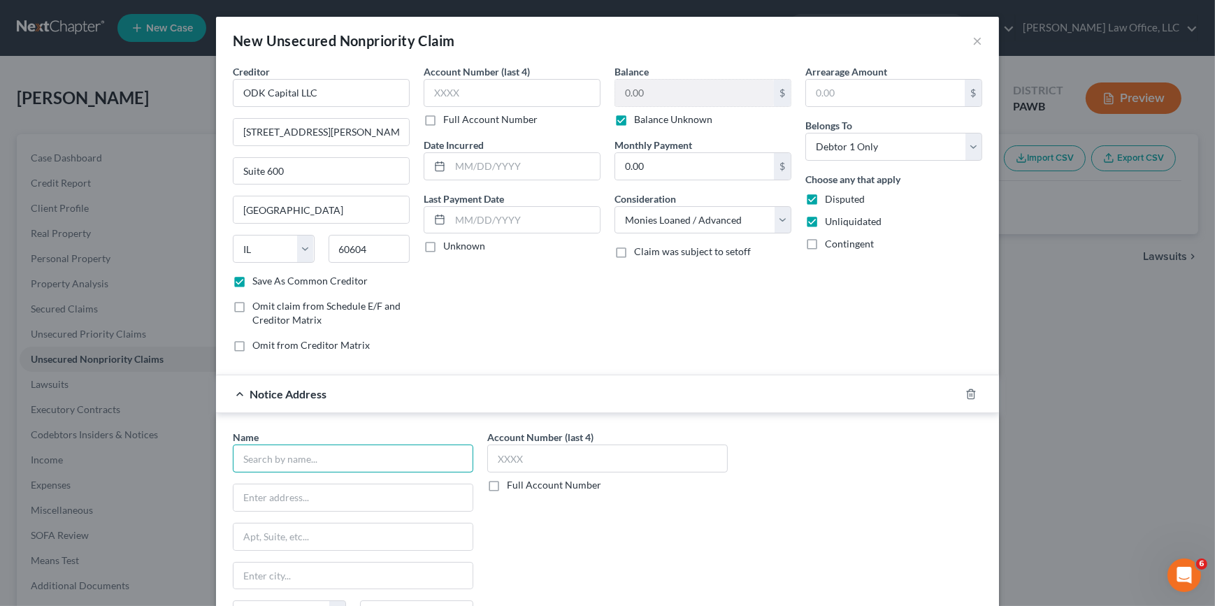
click at [330, 448] on input "text" at bounding box center [353, 459] width 241 height 28
type input "[PERSON_NAME]"
type input "[STREET_ADDRESS]"
type input "Suite 102"
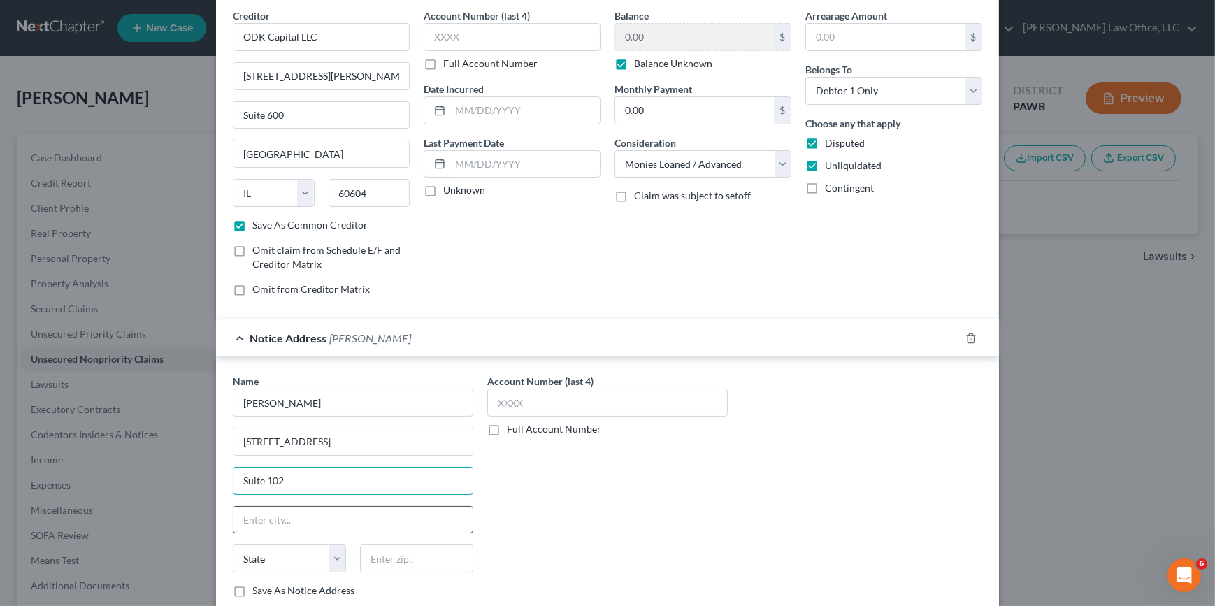
scroll to position [127, 0]
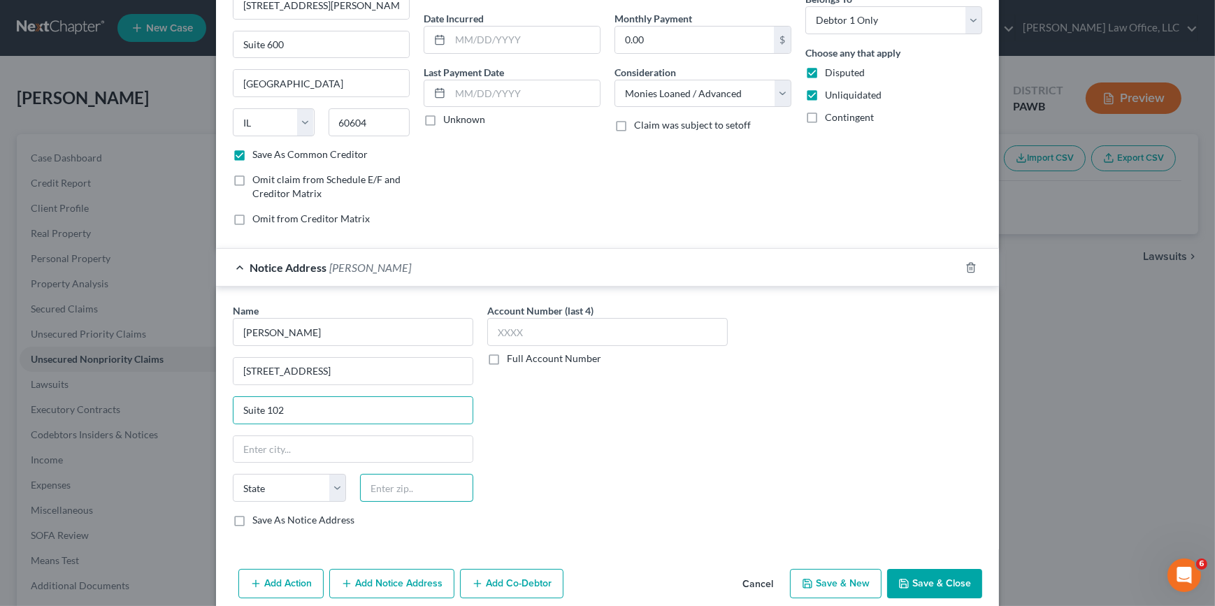
click at [399, 478] on input "text" at bounding box center [416, 488] width 113 height 28
type input "19053"
click at [252, 513] on label "Save As Notice Address" at bounding box center [303, 520] width 102 height 14
click at [258, 513] on input "Save As Notice Address" at bounding box center [262, 517] width 9 height 9
checkbox input "true"
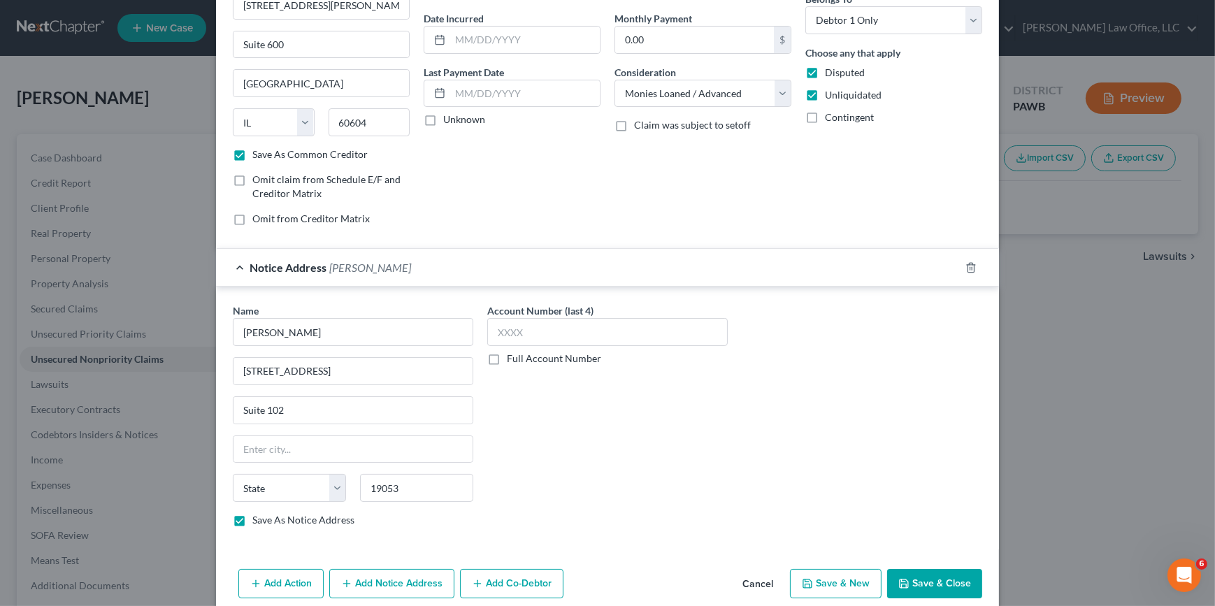
type input "Feasterville Trevose"
select select "39"
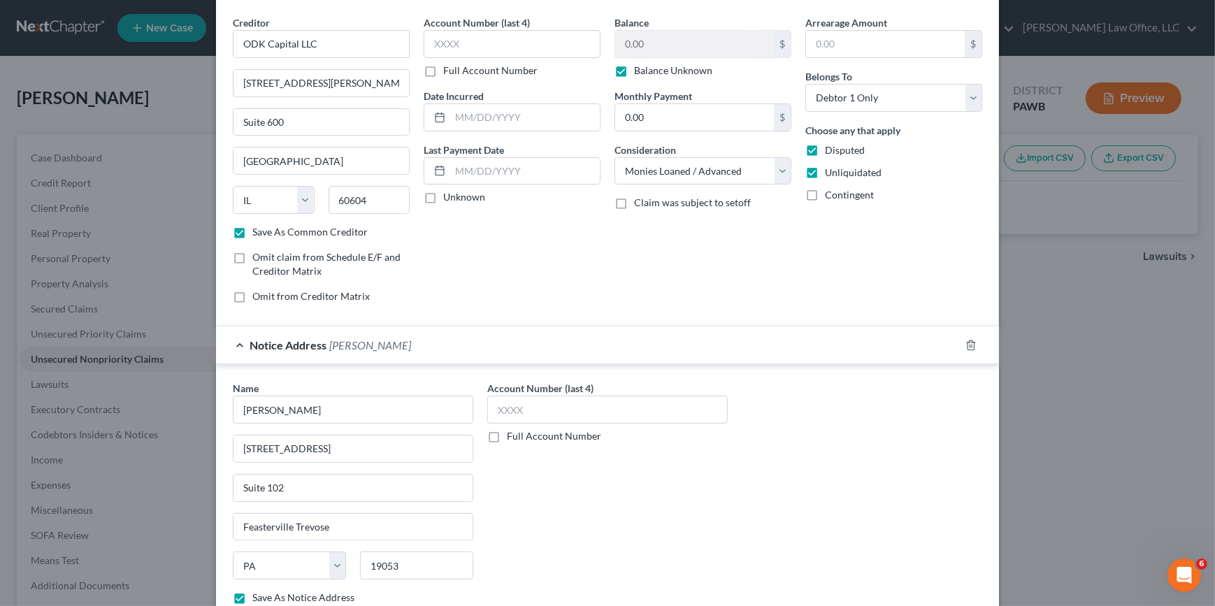
scroll to position [145, 0]
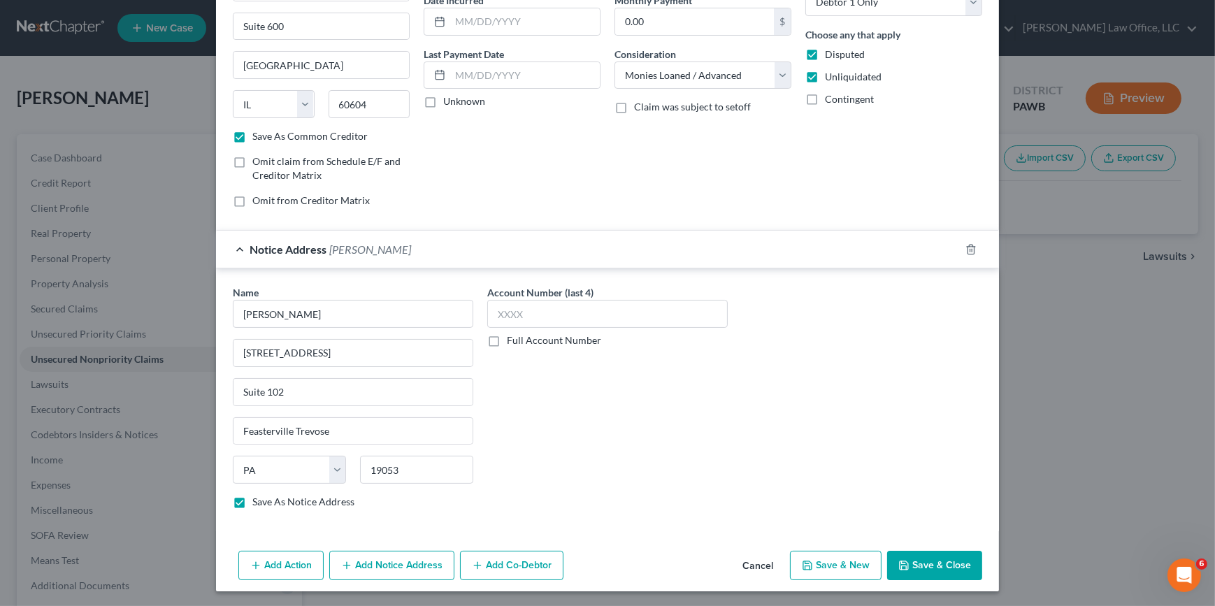
click at [863, 562] on button "Save & New" at bounding box center [836, 565] width 92 height 29
checkbox input "false"
select select "0"
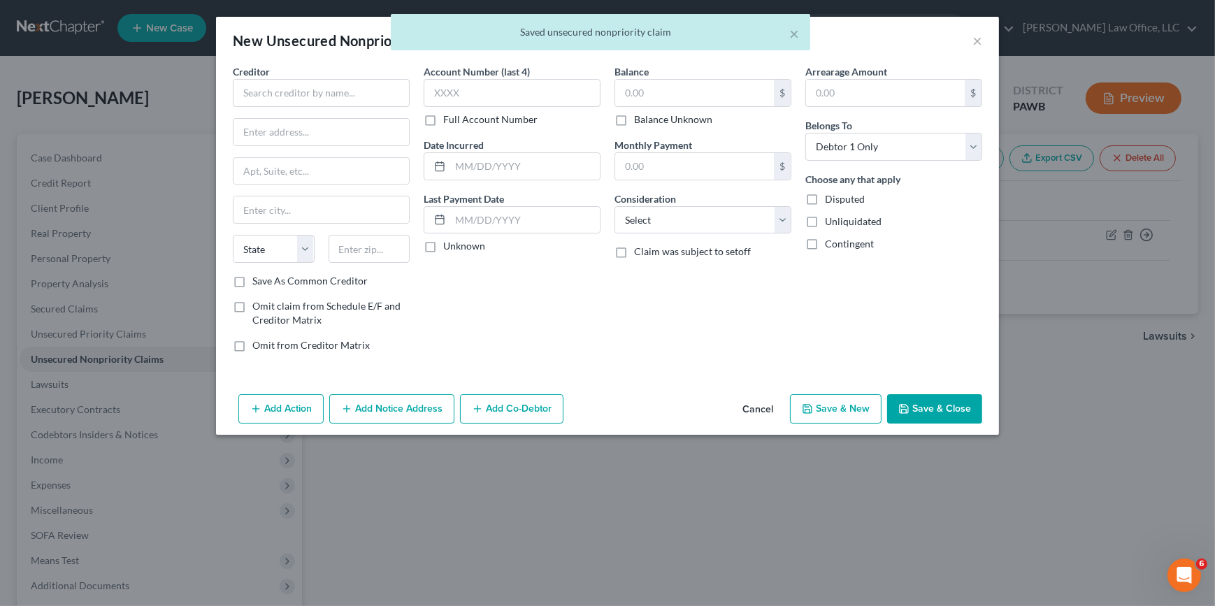
click at [975, 43] on div "× Saved unsecured nonpriority claim" at bounding box center [600, 35] width 1215 height 43
click at [975, 41] on div "× Saved unsecured nonpriority claim" at bounding box center [600, 35] width 1215 height 43
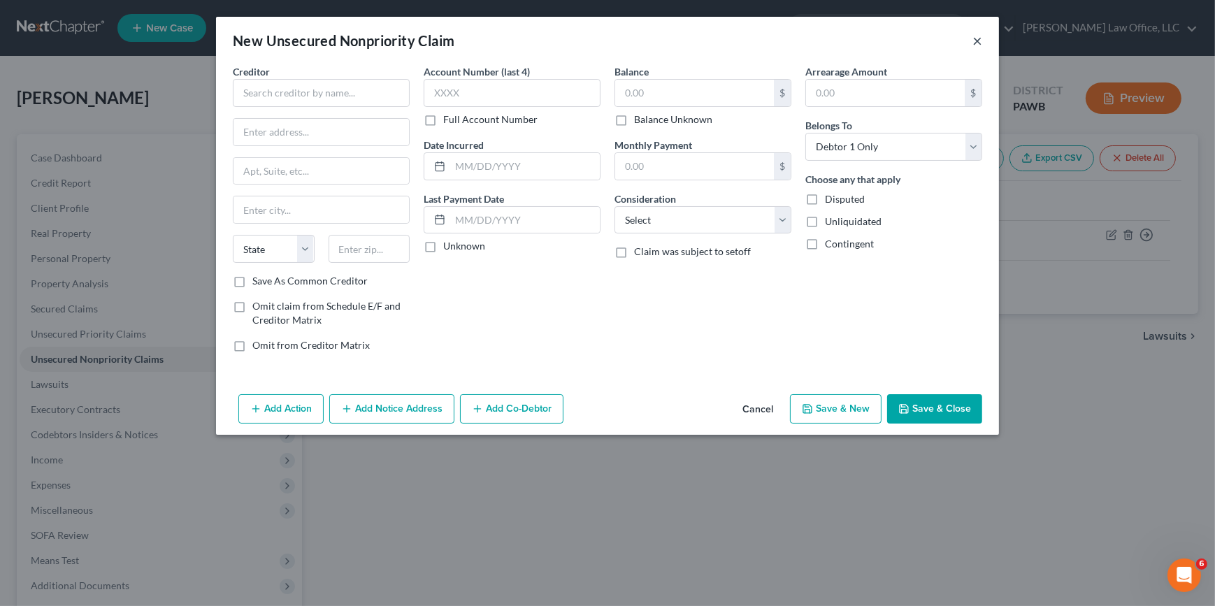
click at [974, 41] on button "×" at bounding box center [978, 40] width 10 height 17
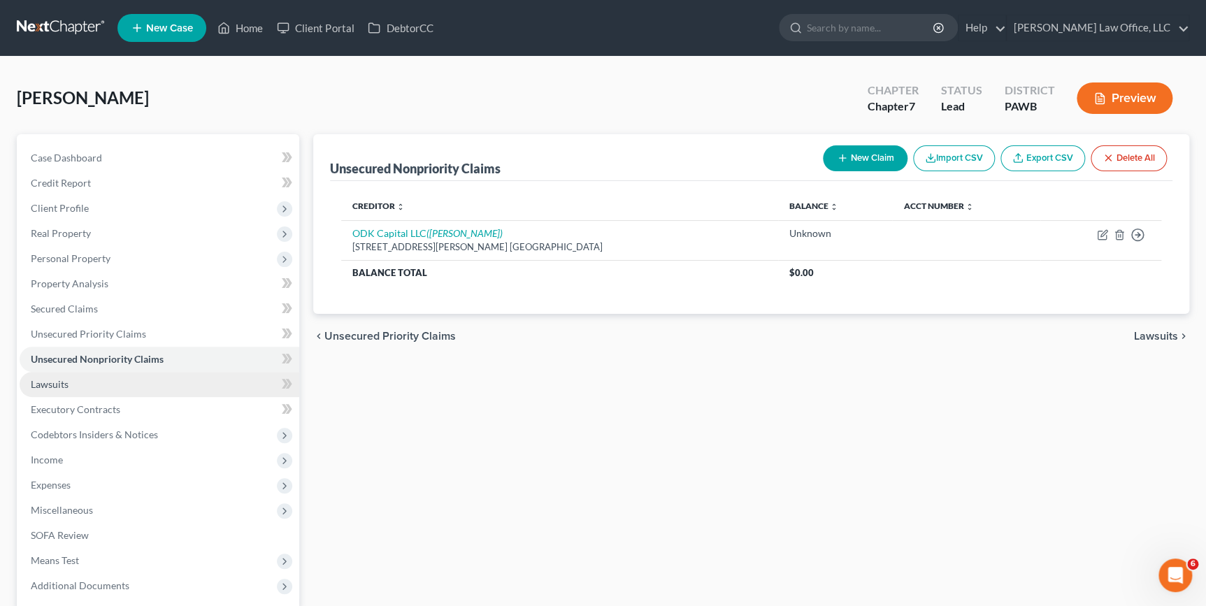
click at [55, 390] on link "Lawsuits" at bounding box center [160, 384] width 280 height 25
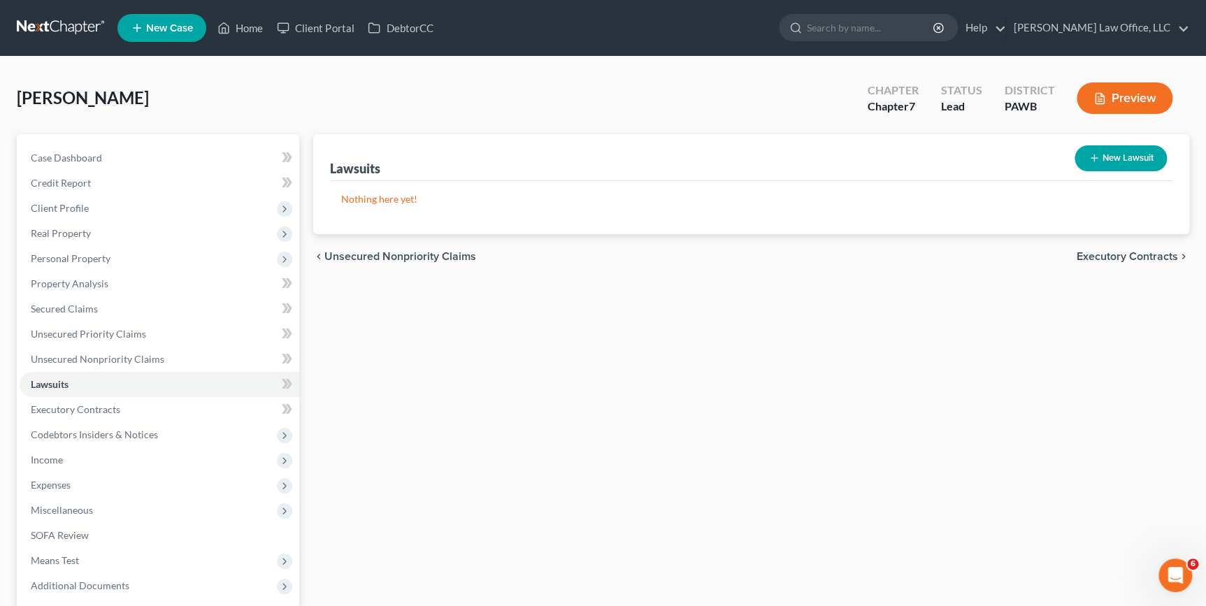
click at [1135, 150] on button "New Lawsuit" at bounding box center [1121, 158] width 92 height 26
select select "0"
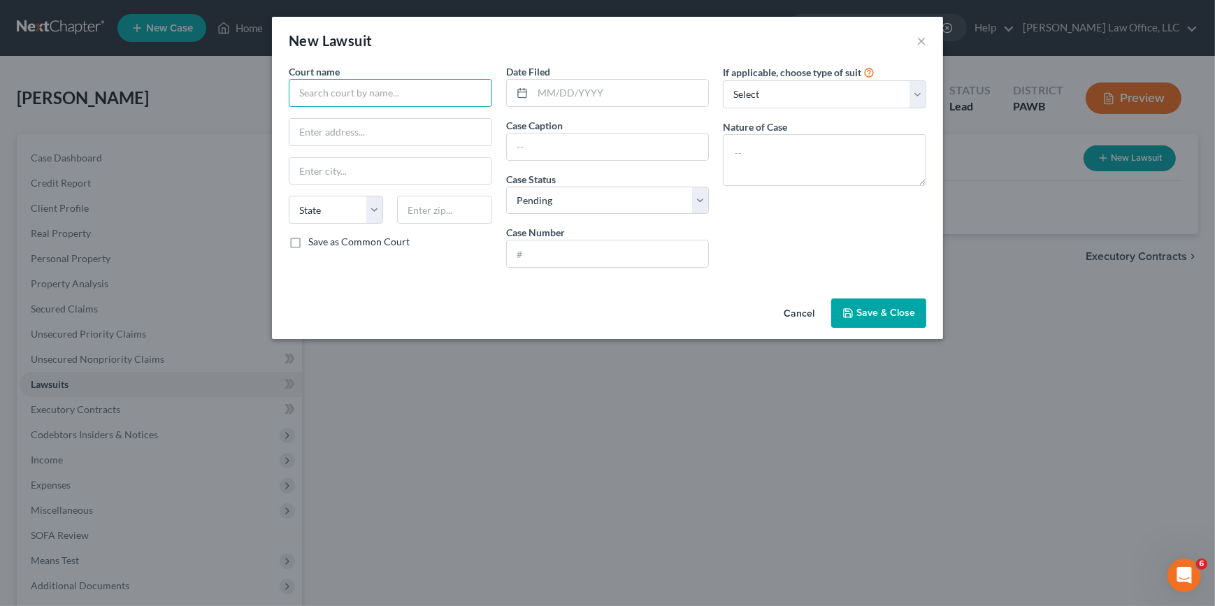
click at [373, 99] on input "text" at bounding box center [390, 93] width 203 height 28
type input "Court of Common Pleas of [GEOGRAPHIC_DATA], [US_STATE]"
click at [308, 245] on label "Save as Common Court" at bounding box center [358, 242] width 101 height 14
click at [314, 244] on input "Save as Common Court" at bounding box center [318, 239] width 9 height 9
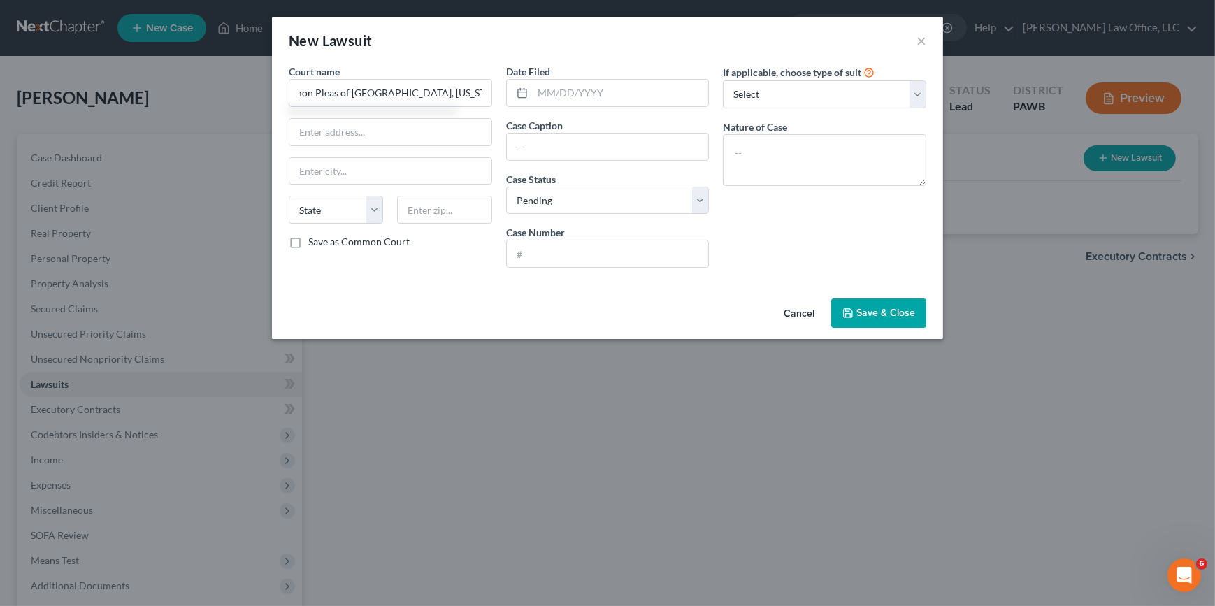
checkbox input "true"
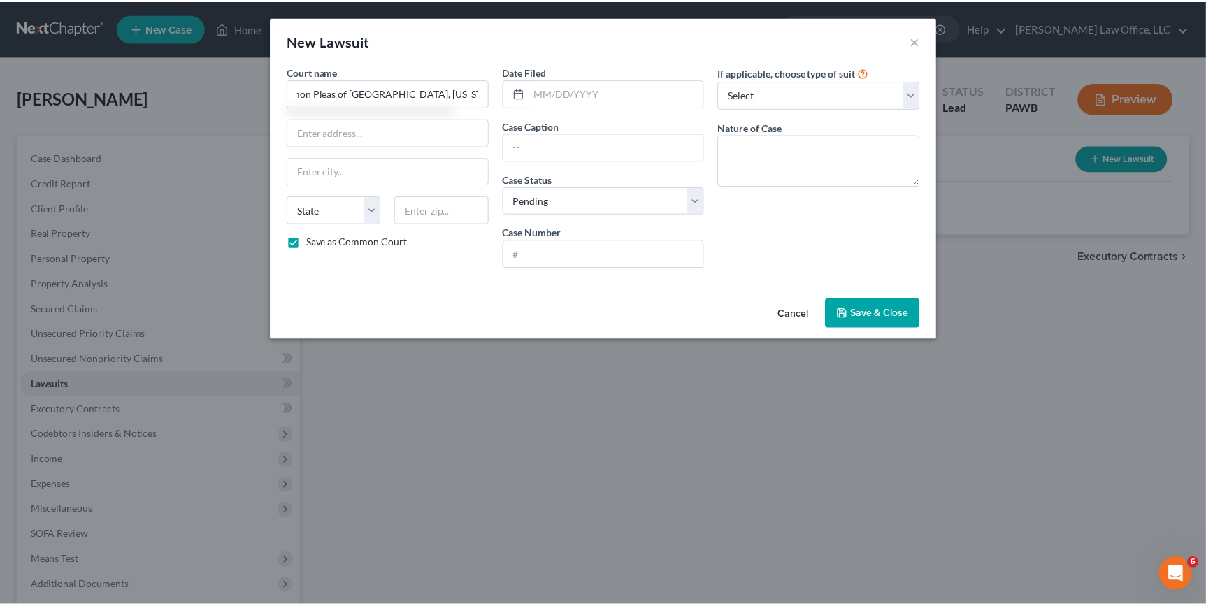
scroll to position [0, 0]
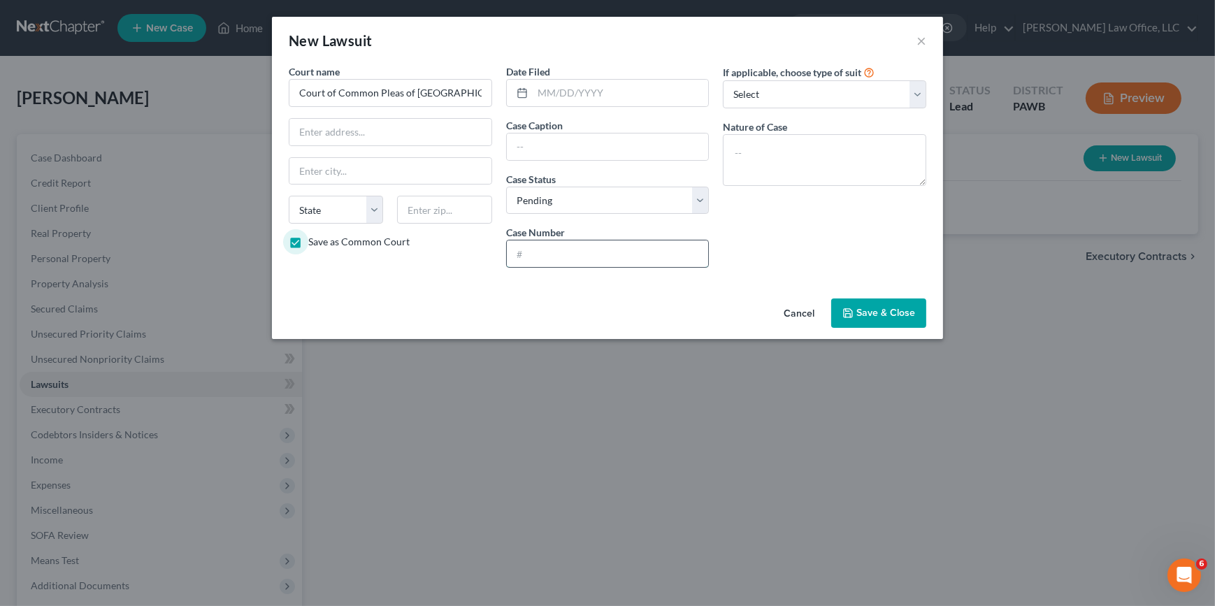
click at [523, 248] on input "text" at bounding box center [608, 254] width 202 height 27
type input "2023-10580"
click at [832, 103] on select "Select Repossession Garnishment Foreclosure Attached, Seized, Or Levied Other" at bounding box center [824, 94] width 203 height 28
click at [821, 153] on textarea at bounding box center [824, 160] width 203 height 52
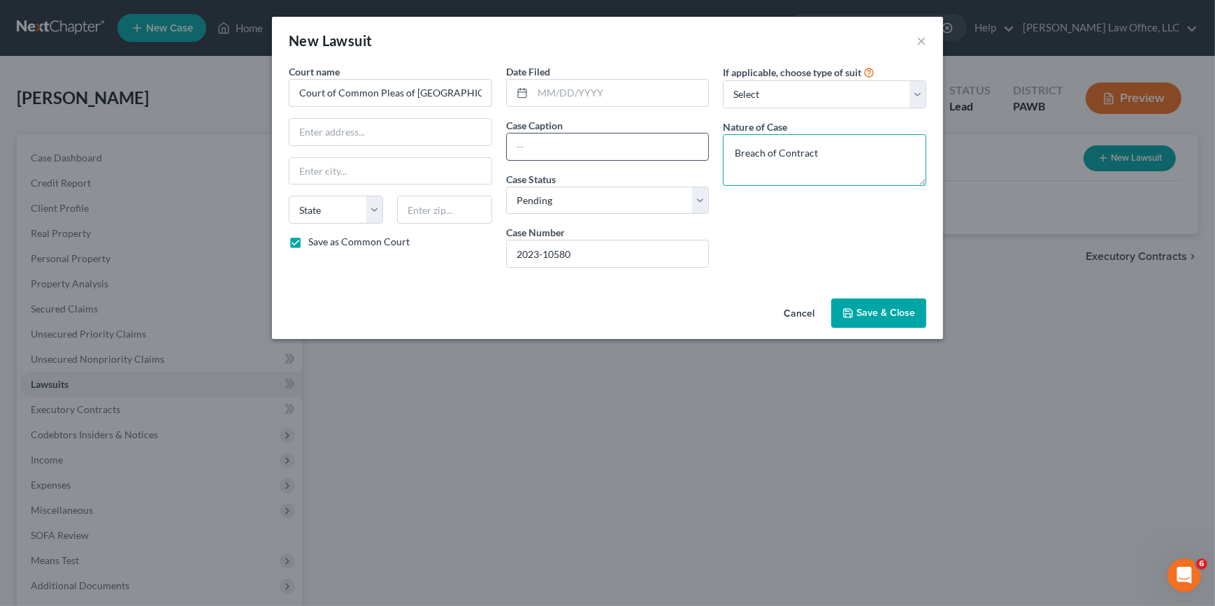
type textarea "Breach of Contract"
click at [630, 140] on input "text" at bounding box center [608, 147] width 202 height 27
type input "ODK Capital v. [PERSON_NAME] et al"
click at [550, 94] on input "text" at bounding box center [621, 93] width 176 height 27
type input "[DATE]"
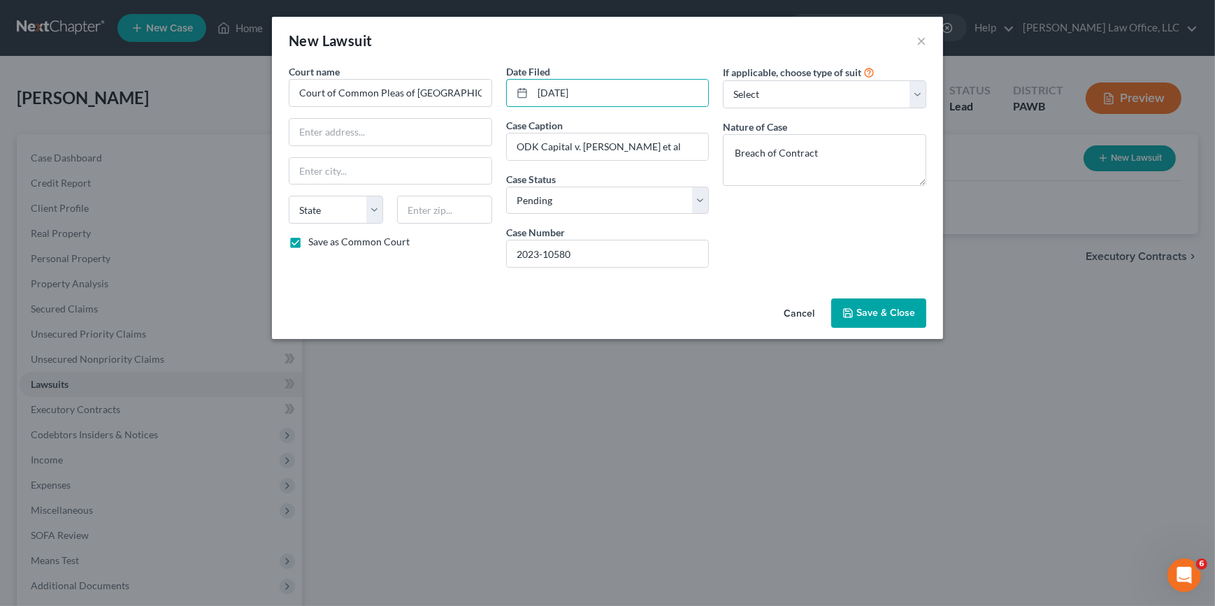
drag, startPoint x: 888, startPoint y: 314, endPoint x: 862, endPoint y: 313, distance: 25.9
click at [888, 314] on span "Save & Close" at bounding box center [886, 313] width 59 height 12
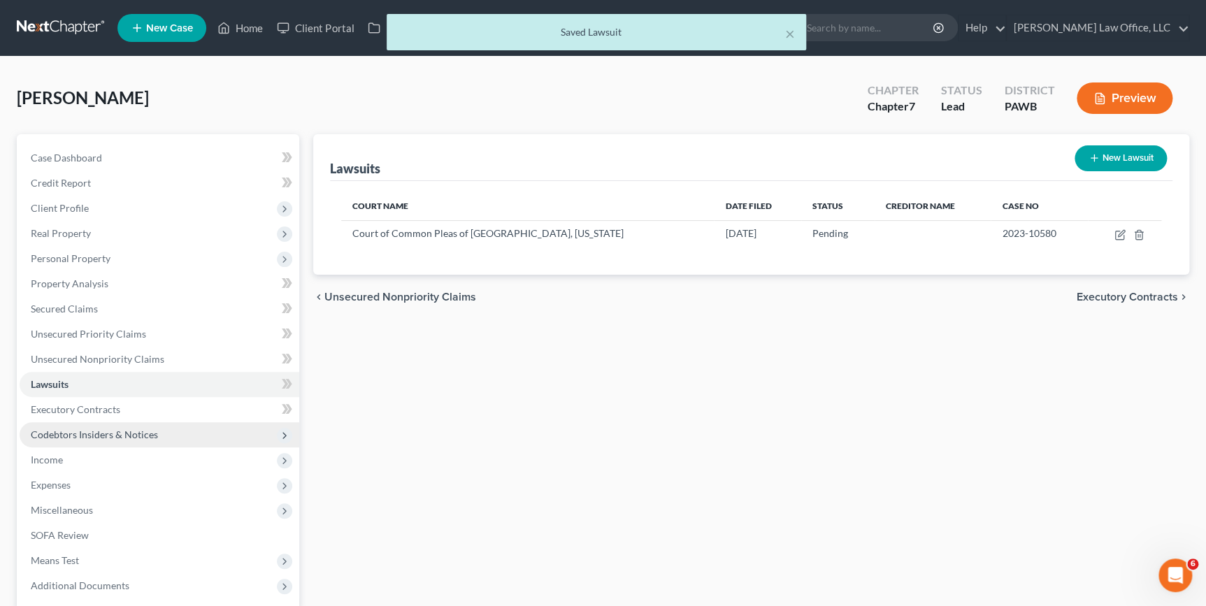
click at [80, 434] on span "Codebtors Insiders & Notices" at bounding box center [94, 435] width 127 height 12
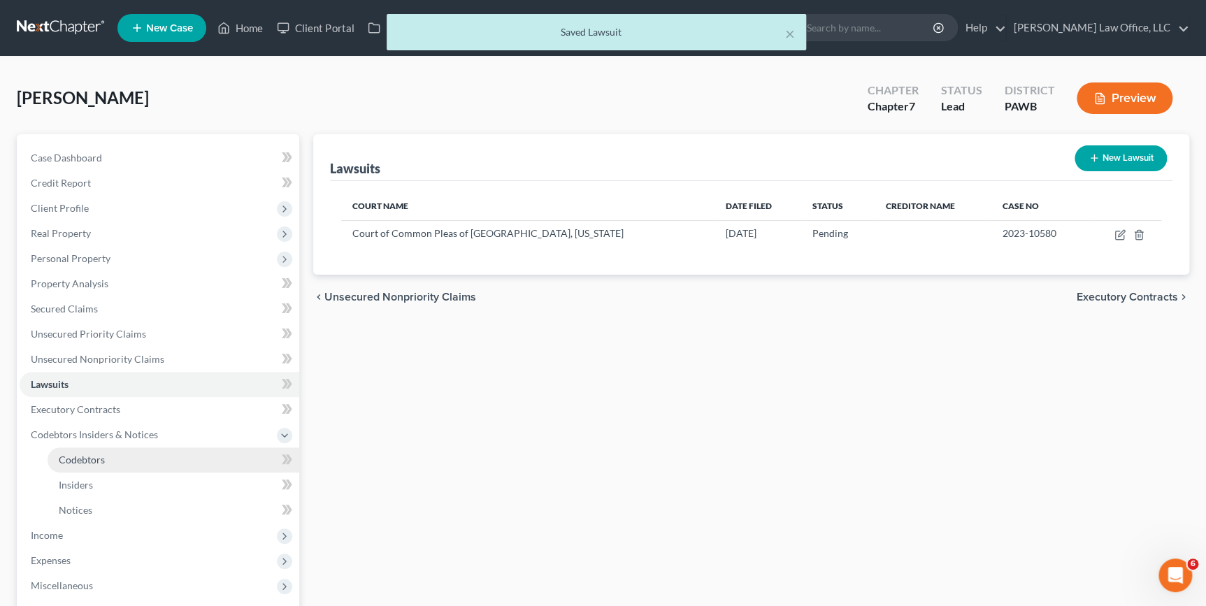
click at [99, 456] on span "Codebtors" at bounding box center [82, 460] width 46 height 12
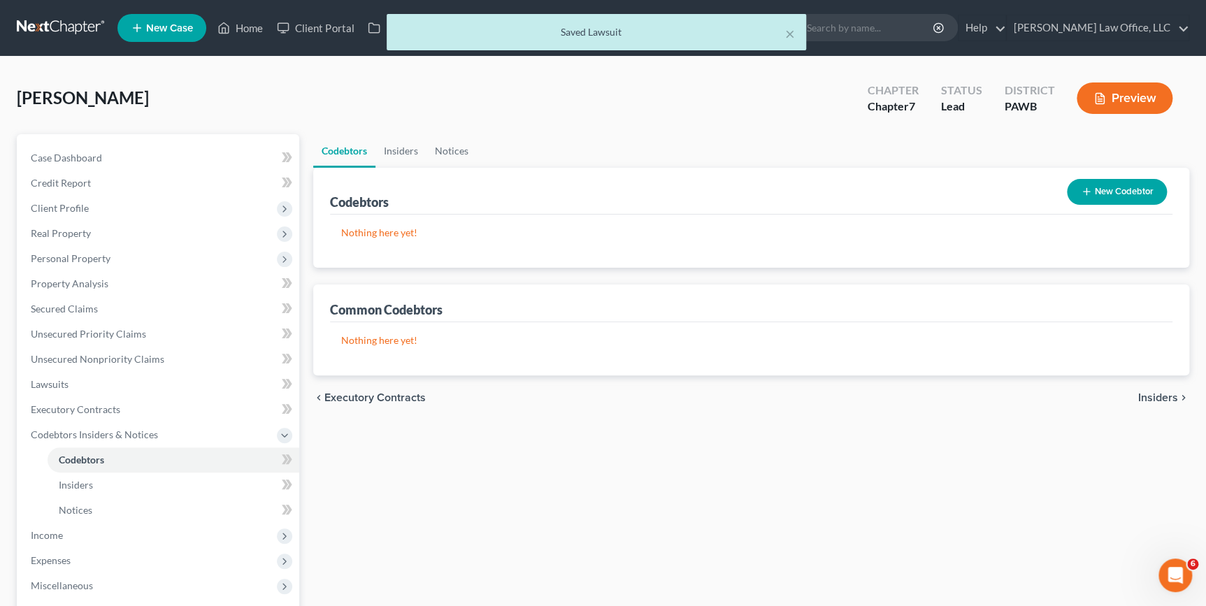
click at [1089, 196] on button "New Codebtor" at bounding box center [1117, 192] width 100 height 26
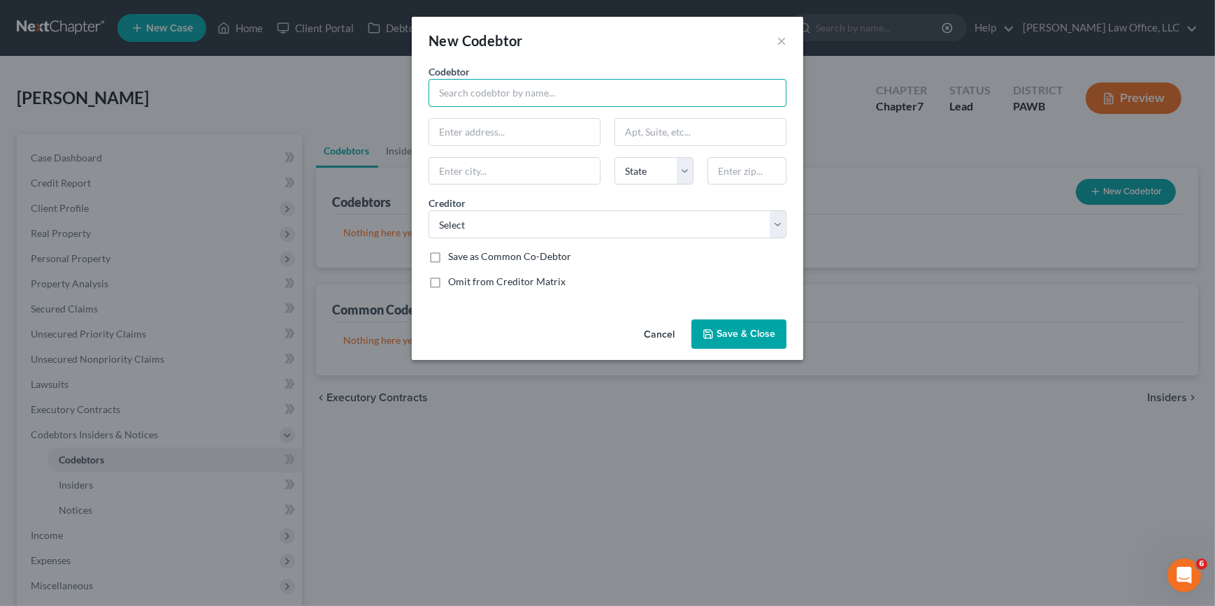
click at [511, 93] on input "text" at bounding box center [608, 93] width 358 height 28
type input "SRI Roofing & Sheet Metal LLC"
type input "[STREET_ADDRESS]"
type input "[GEOGRAPHIC_DATA]"
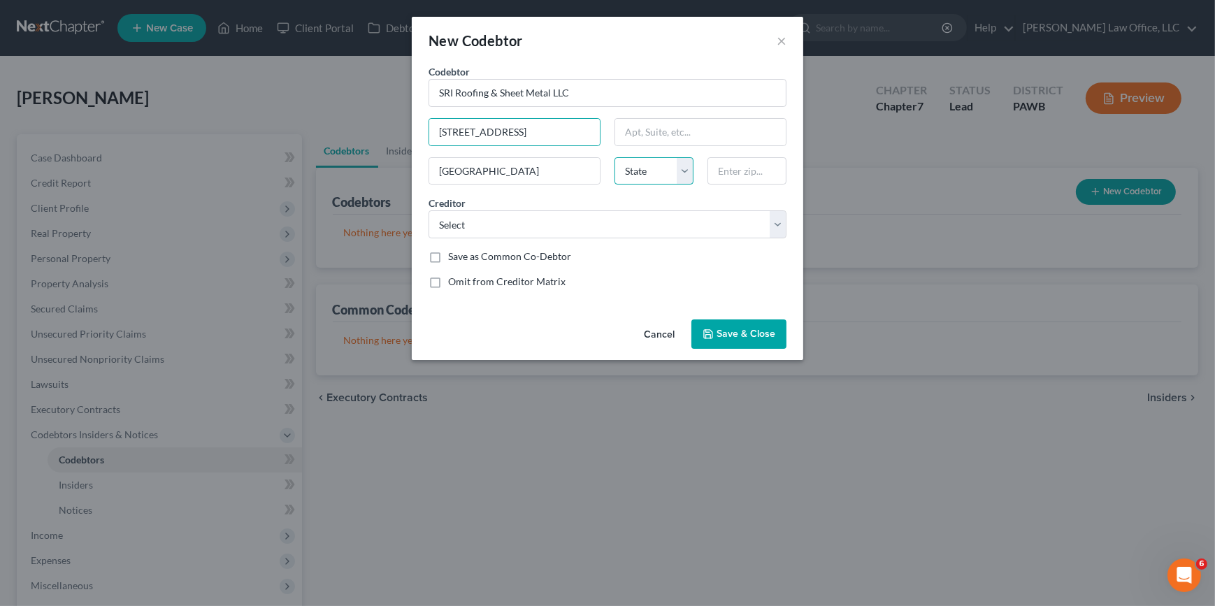
select select "39"
type input "16101"
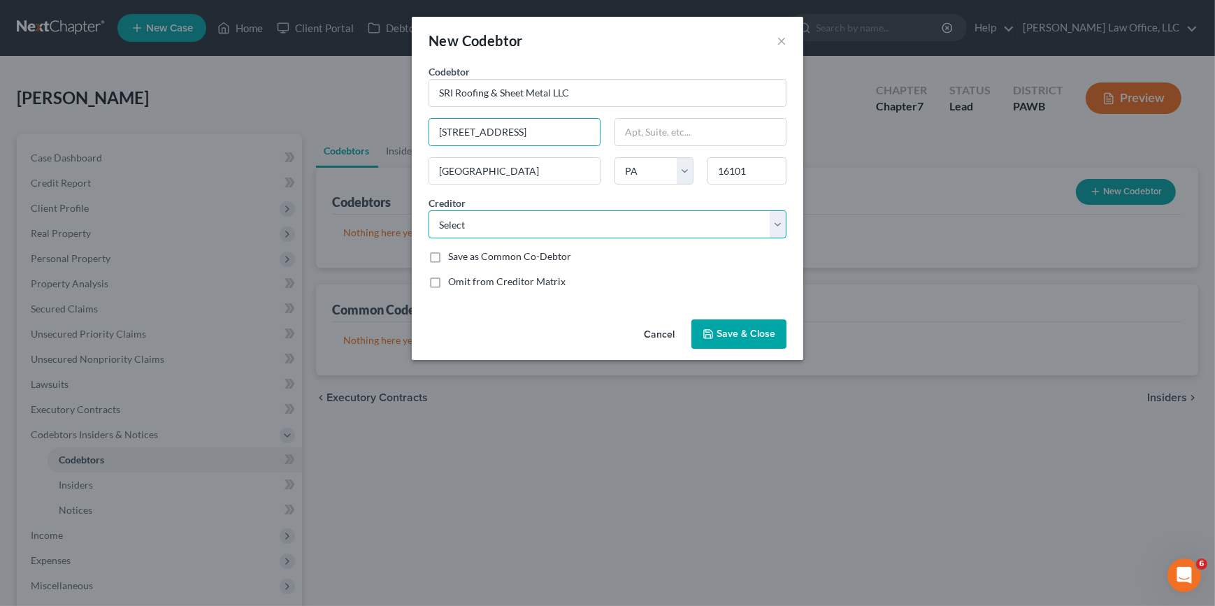
click at [675, 220] on select "Select ODK Capital LLC" at bounding box center [608, 224] width 358 height 28
select select "0"
click at [429, 210] on select "Select ODK Capital LLC" at bounding box center [608, 224] width 358 height 28
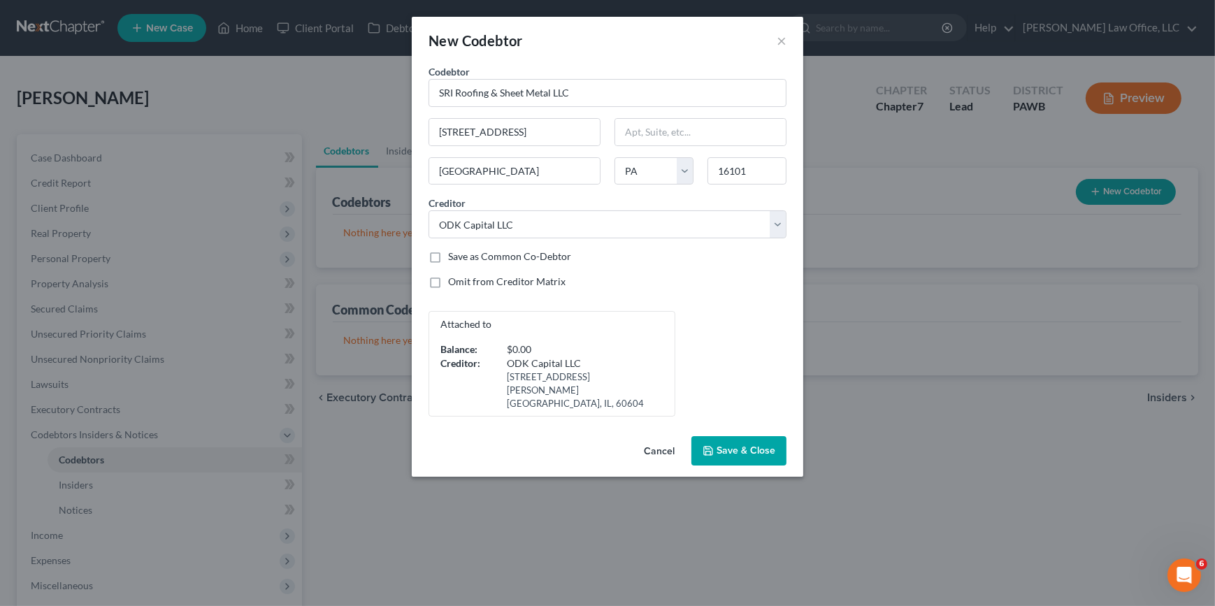
click at [734, 445] on span "Save & Close" at bounding box center [746, 451] width 59 height 12
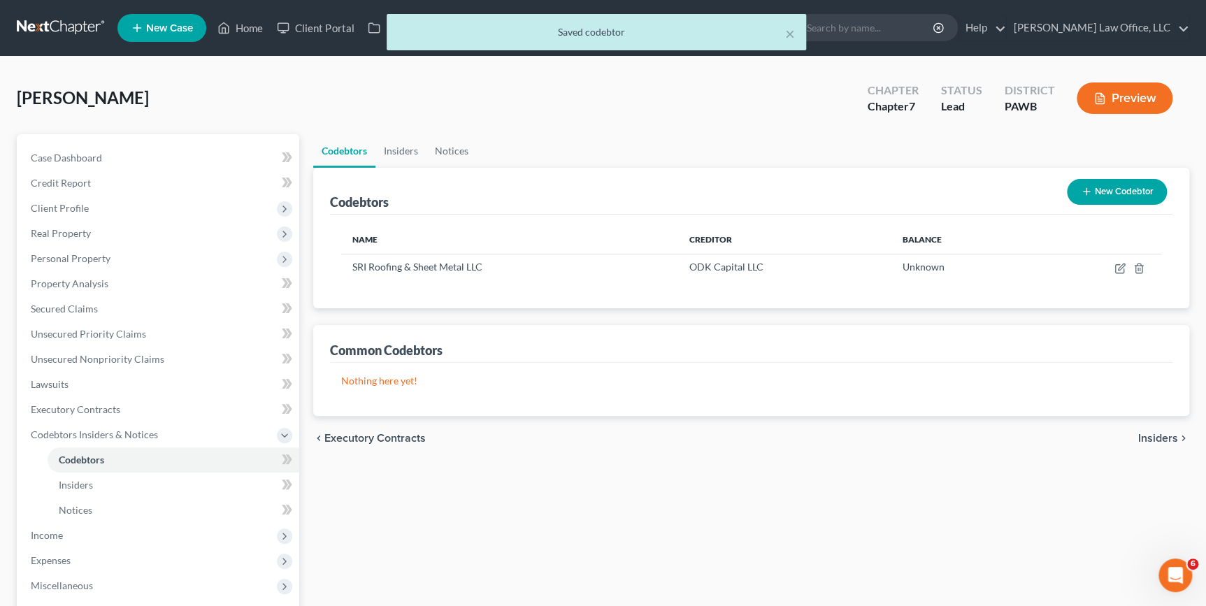
click at [1107, 194] on button "New Codebtor" at bounding box center [1117, 192] width 100 height 26
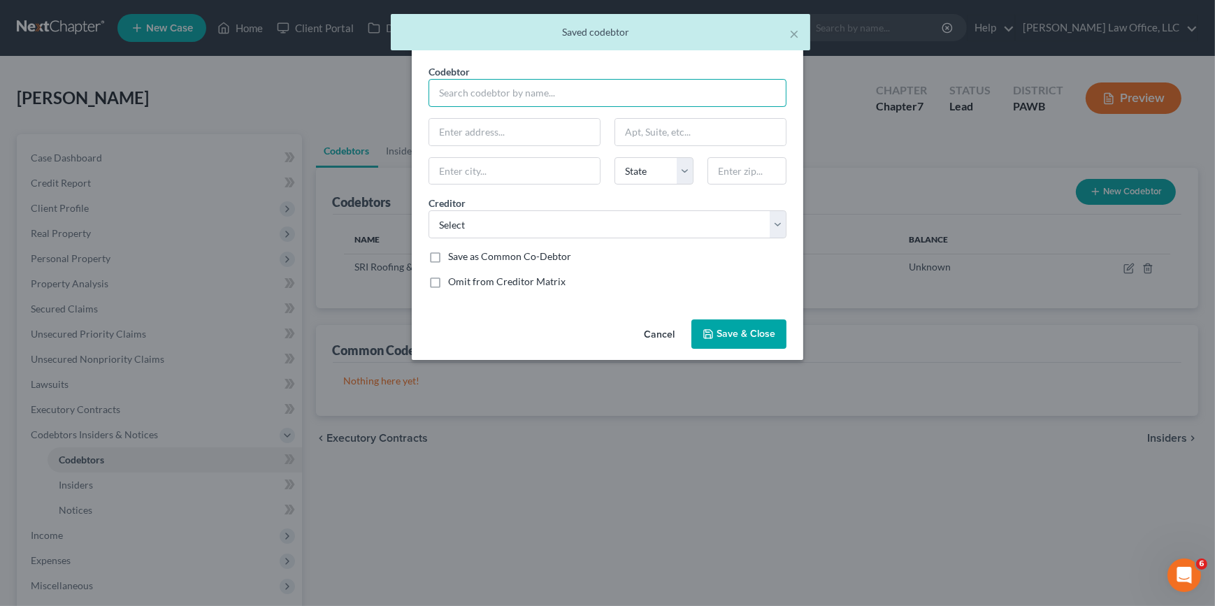
click at [519, 90] on input "text" at bounding box center [608, 93] width 358 height 28
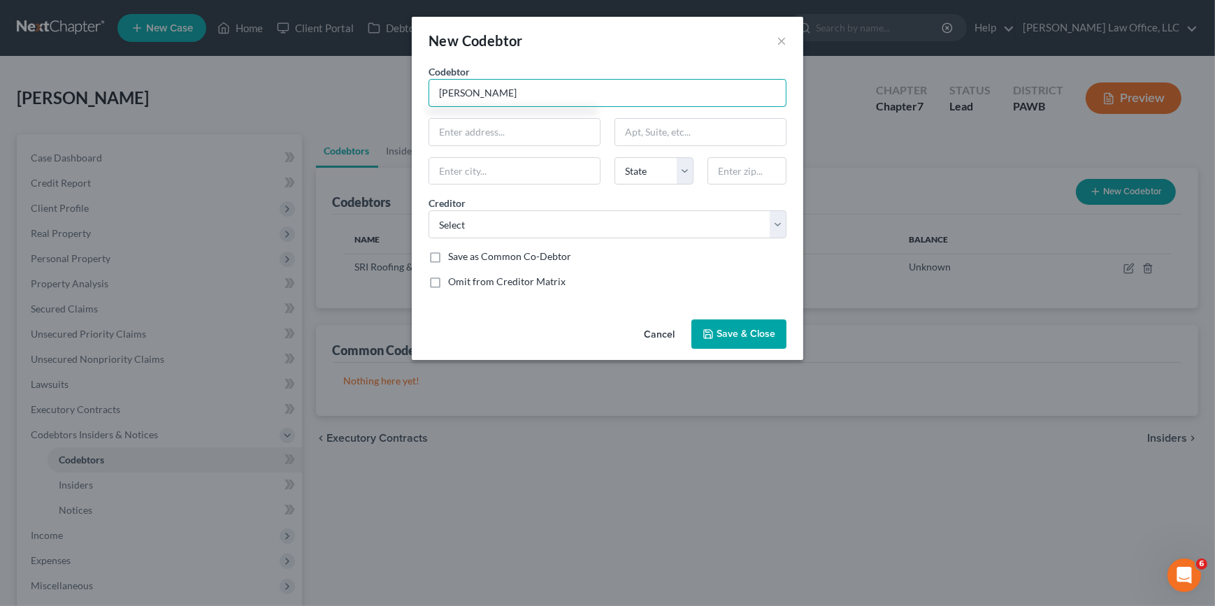
type input "[PERSON_NAME]"
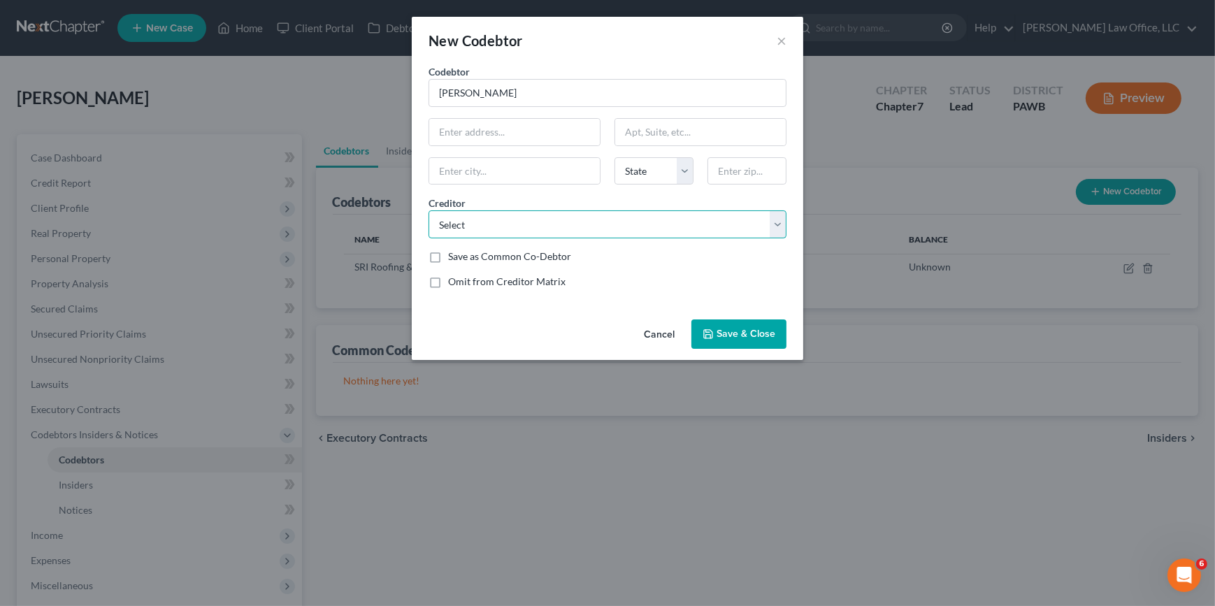
click at [692, 217] on select "Select ODK Capital LLC" at bounding box center [608, 224] width 358 height 28
select select "0"
click at [429, 210] on select "Select ODK Capital LLC" at bounding box center [608, 224] width 358 height 28
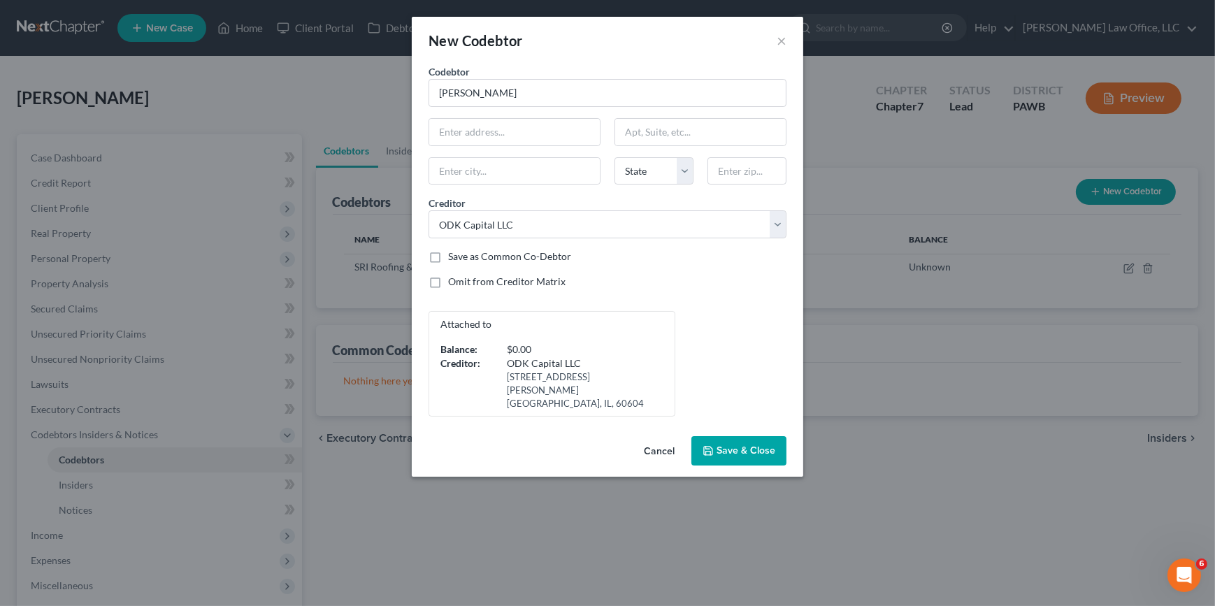
click at [548, 280] on label "Omit from Creditor Matrix" at bounding box center [506, 282] width 117 height 14
click at [463, 280] on input "Omit from Creditor Matrix" at bounding box center [458, 279] width 9 height 9
checkbox input "true"
click at [735, 445] on span "Save & Close" at bounding box center [746, 451] width 59 height 12
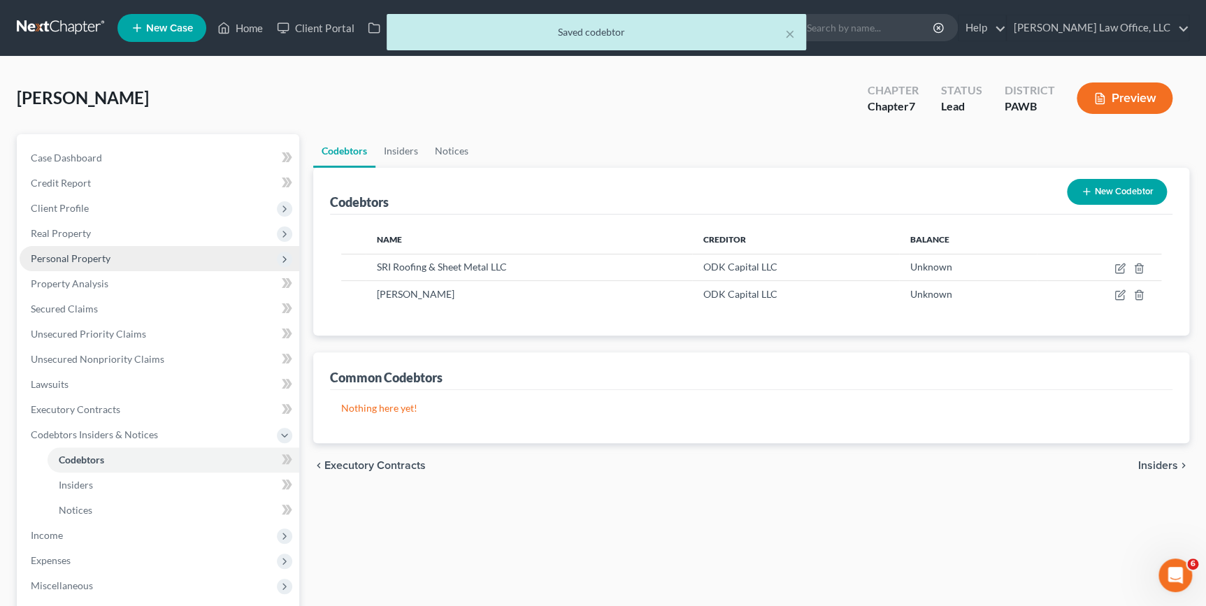
click at [87, 259] on span "Personal Property" at bounding box center [71, 258] width 80 height 12
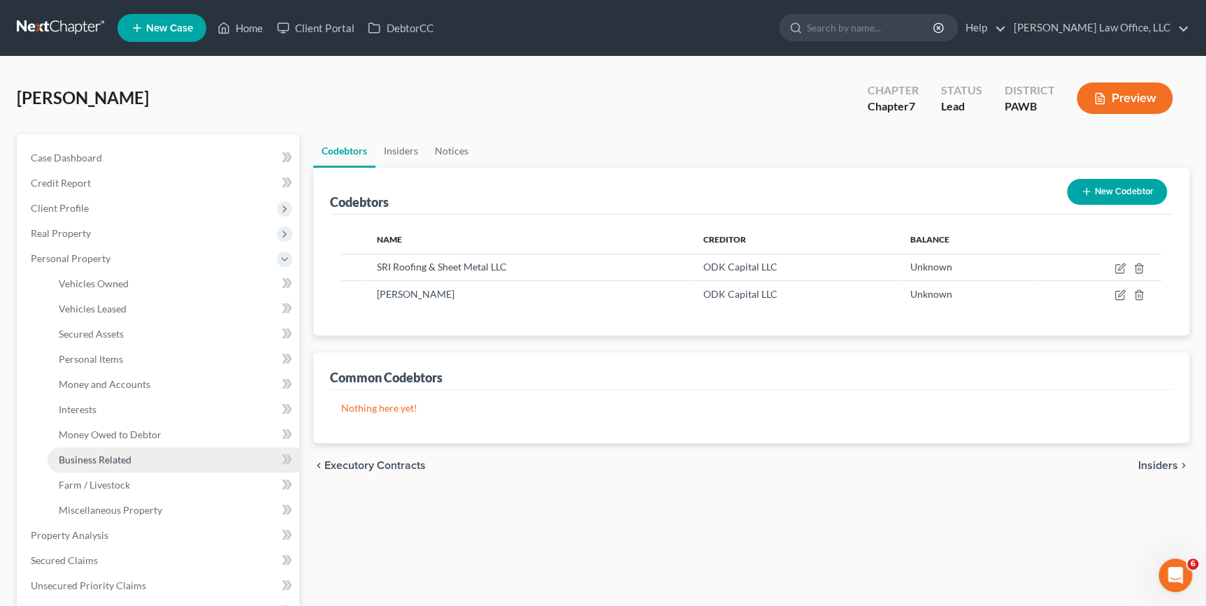
click at [113, 459] on span "Business Related" at bounding box center [95, 460] width 73 height 12
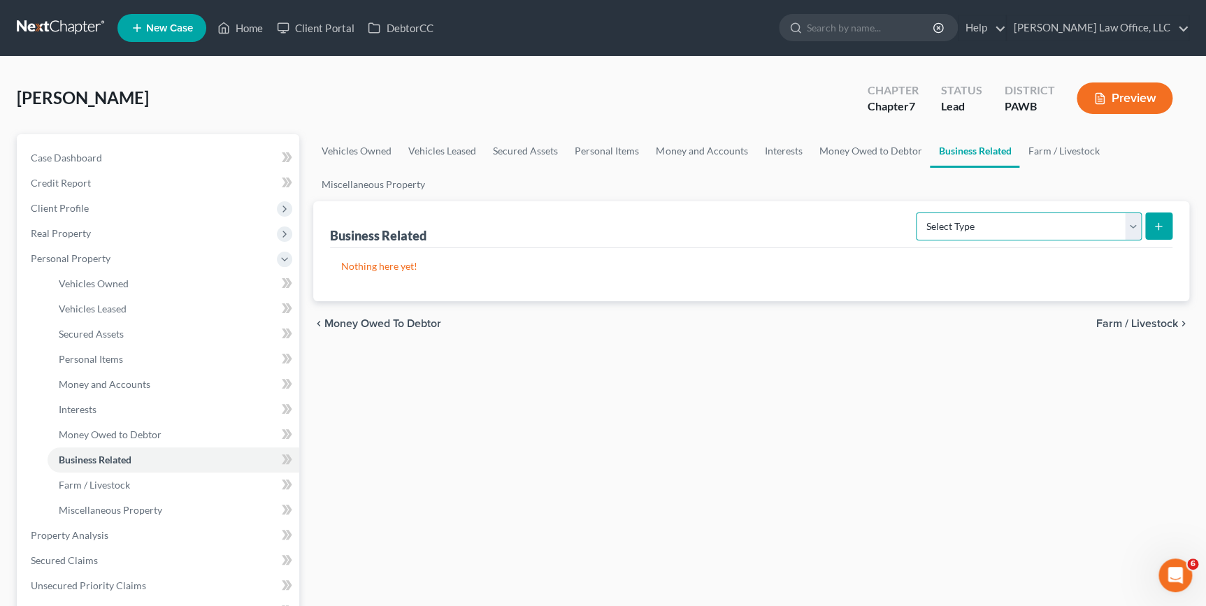
click at [995, 220] on select "Select Type Customer Lists Franchises Inventory Licenses Machinery Office Equip…" at bounding box center [1029, 227] width 226 height 28
click at [756, 149] on link "Interests" at bounding box center [783, 151] width 55 height 34
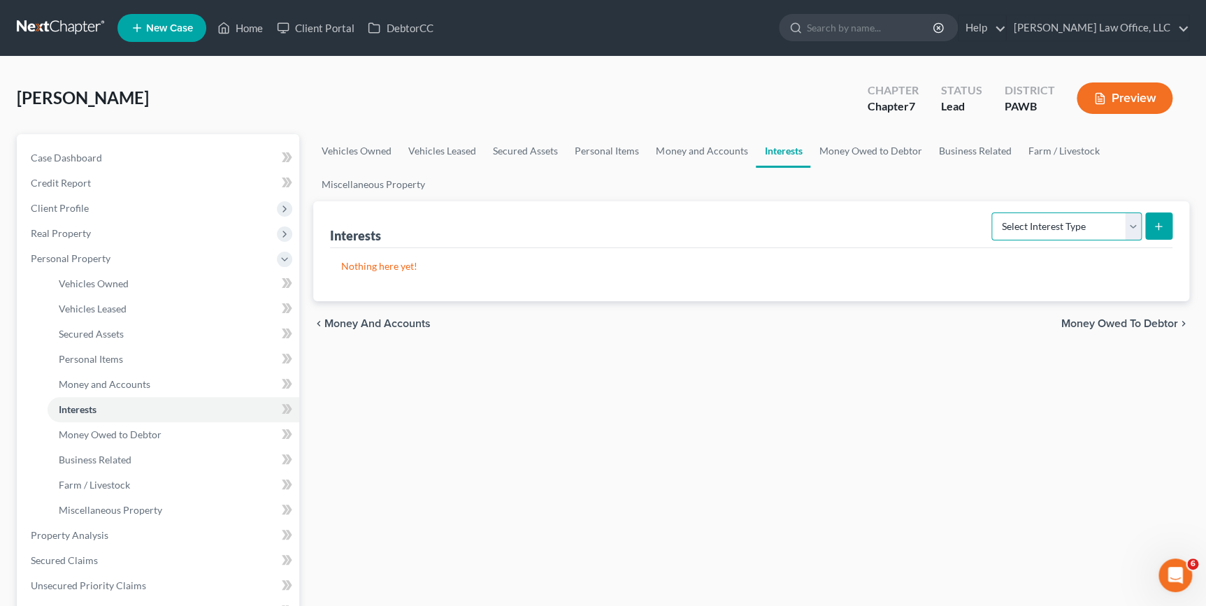
click at [1007, 225] on select "Select Interest Type 401K Annuity Bond Education IRA Government Bond Government…" at bounding box center [1066, 227] width 150 height 28
select select "incorporated_business"
click at [993, 213] on select "Select Interest Type 401K Annuity Bond Education IRA Government Bond Government…" at bounding box center [1066, 227] width 150 height 28
click at [1156, 236] on button "submit" at bounding box center [1158, 226] width 27 height 27
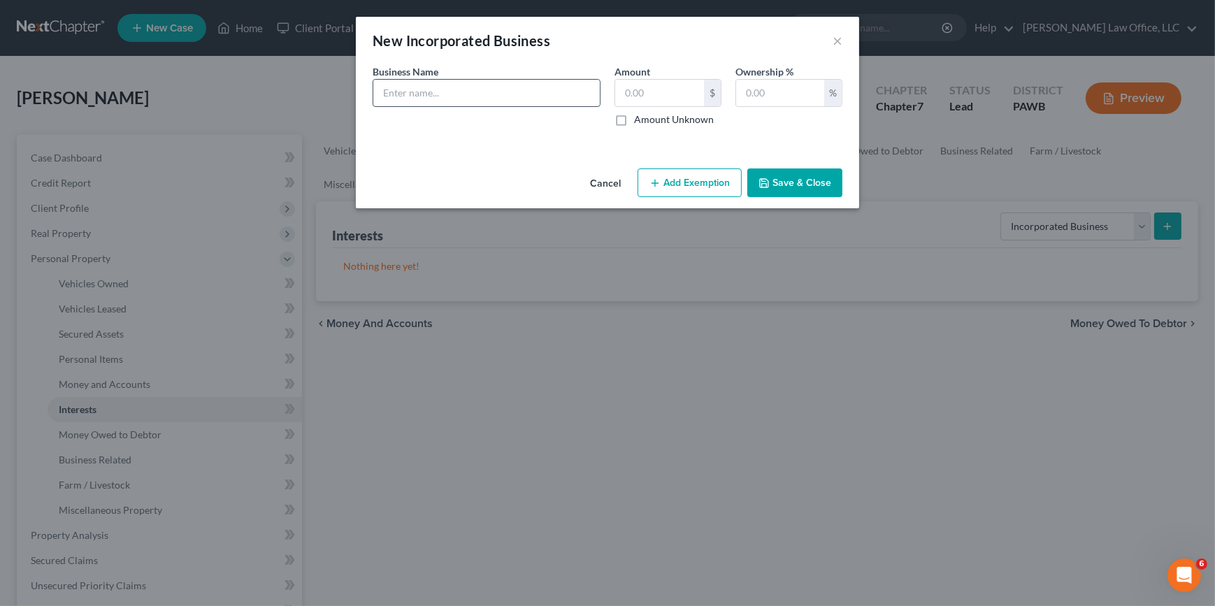
click at [524, 99] on input "text" at bounding box center [486, 93] width 227 height 27
type input "SRI Roofing and Sheet Metal LLC"
type input "0"
click at [797, 183] on button "Save & Close" at bounding box center [794, 183] width 95 height 29
